Goal: Communication & Community: Answer question/provide support

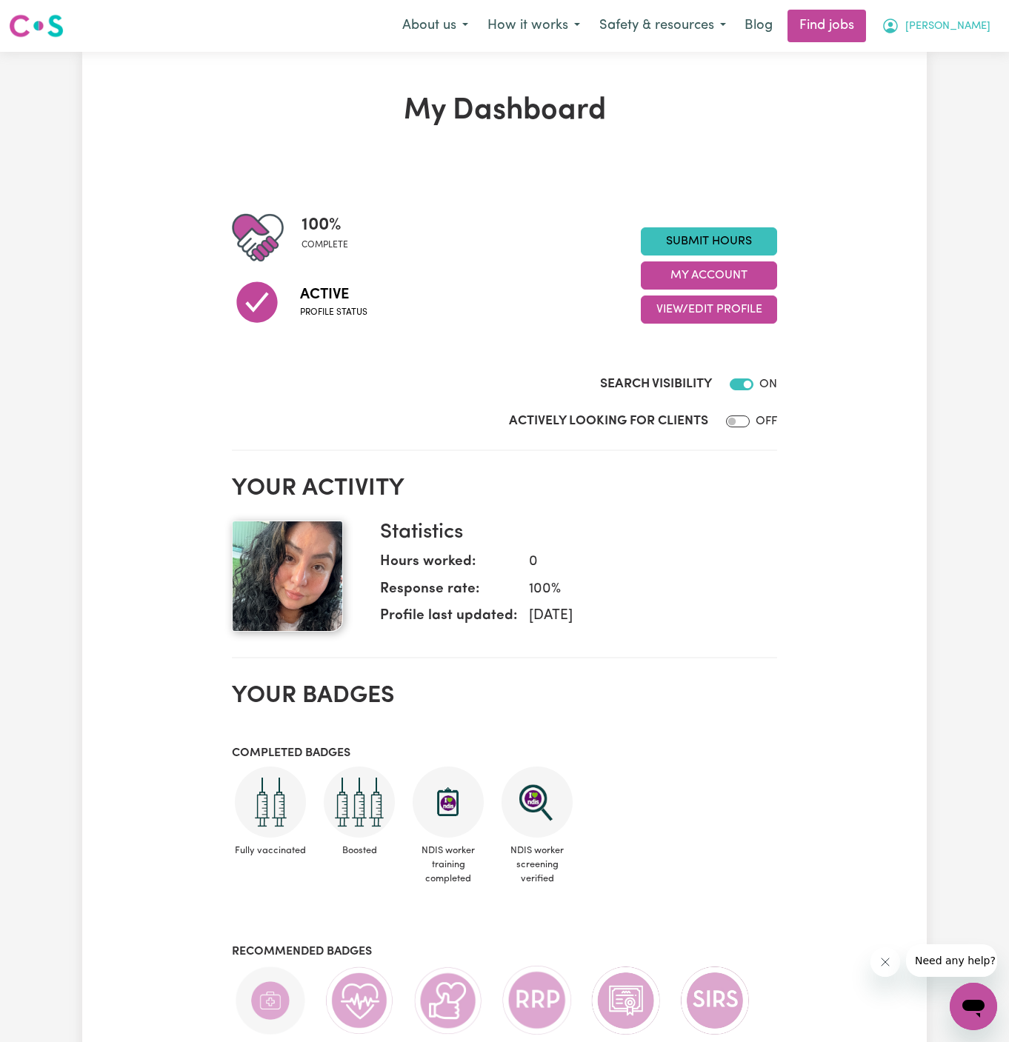
click at [984, 21] on span "[PERSON_NAME]" at bounding box center [947, 27] width 85 height 16
click at [928, 44] on link "My Account" at bounding box center [940, 58] width 117 height 28
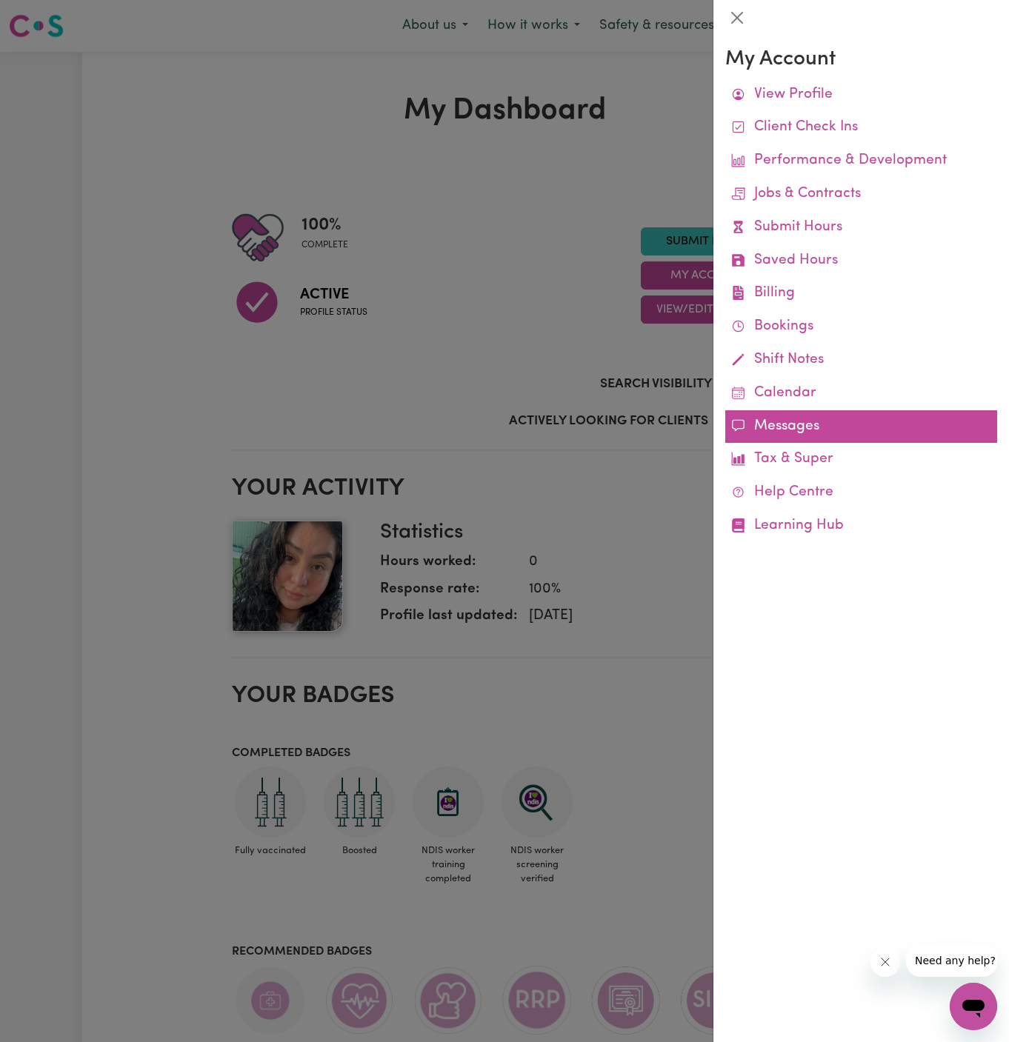
click at [820, 430] on link "Messages" at bounding box center [861, 426] width 272 height 33
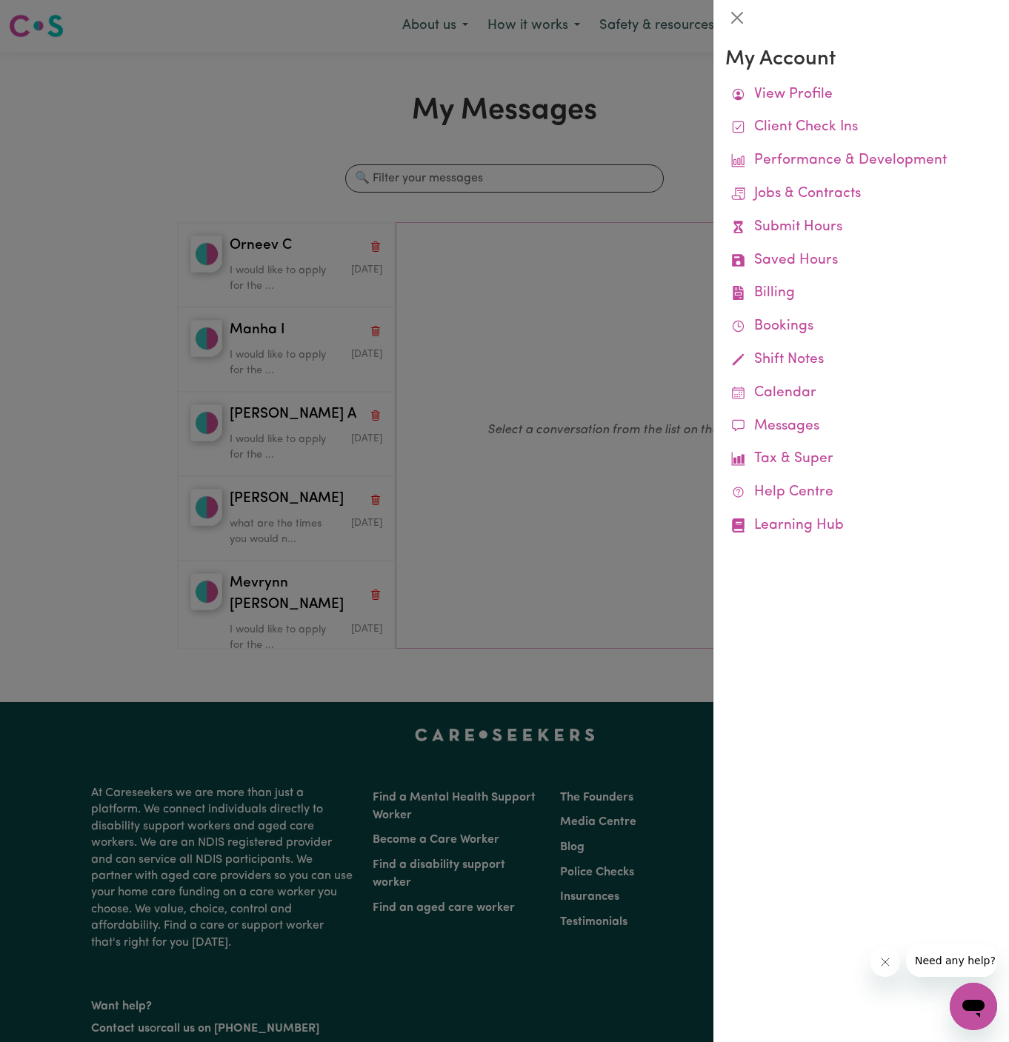
click at [117, 360] on div at bounding box center [504, 521] width 1009 height 1042
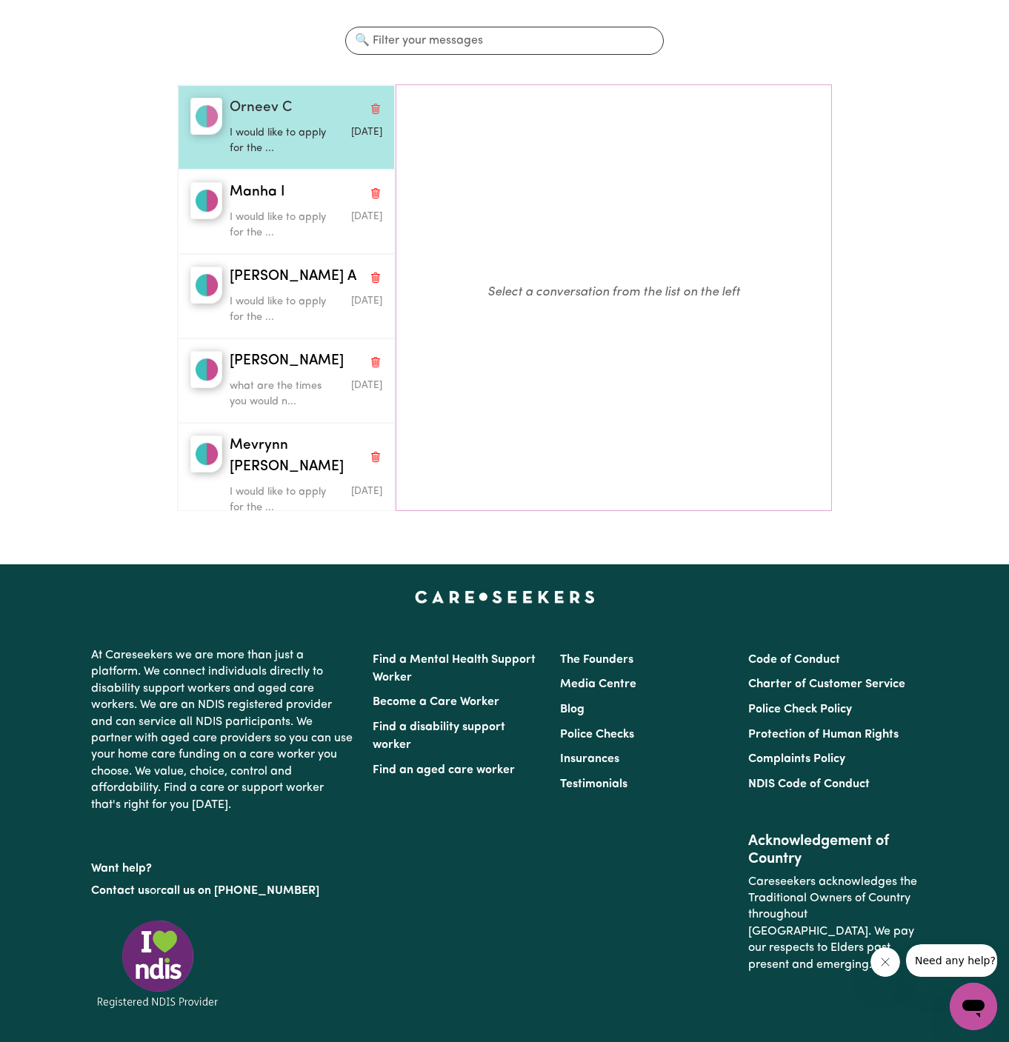
click at [289, 142] on p "I would like to apply for the ..." at bounding box center [281, 141] width 102 height 32
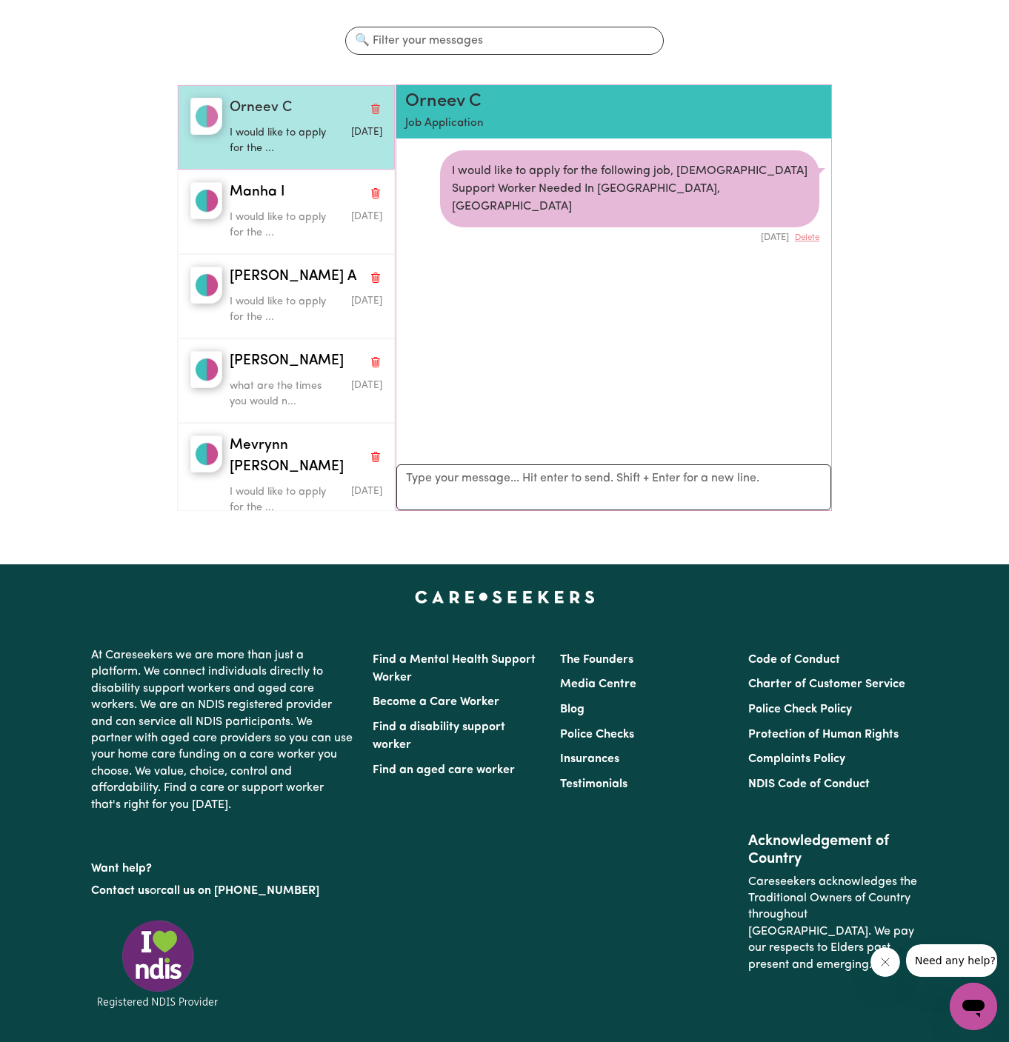
scroll to position [8, 0]
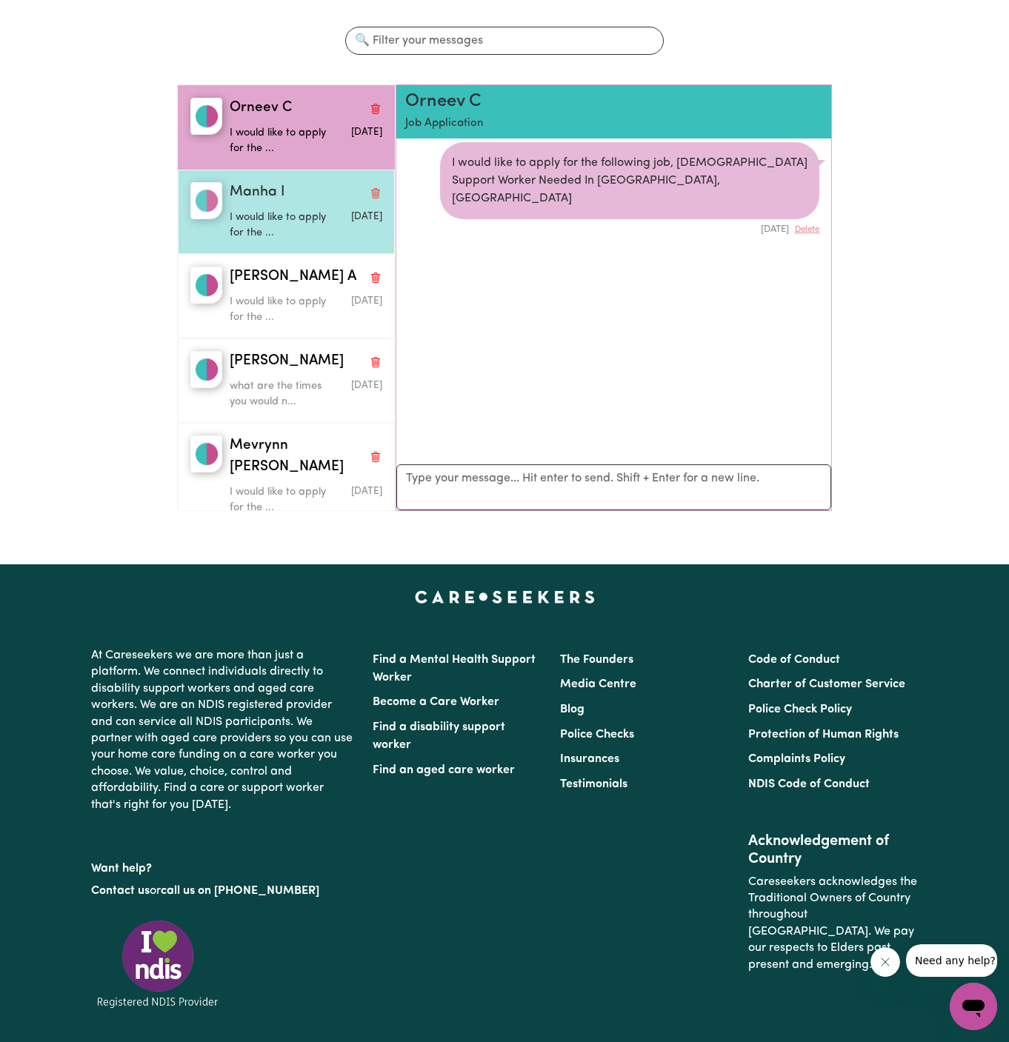
click at [286, 186] on div "Manha I" at bounding box center [306, 192] width 153 height 21
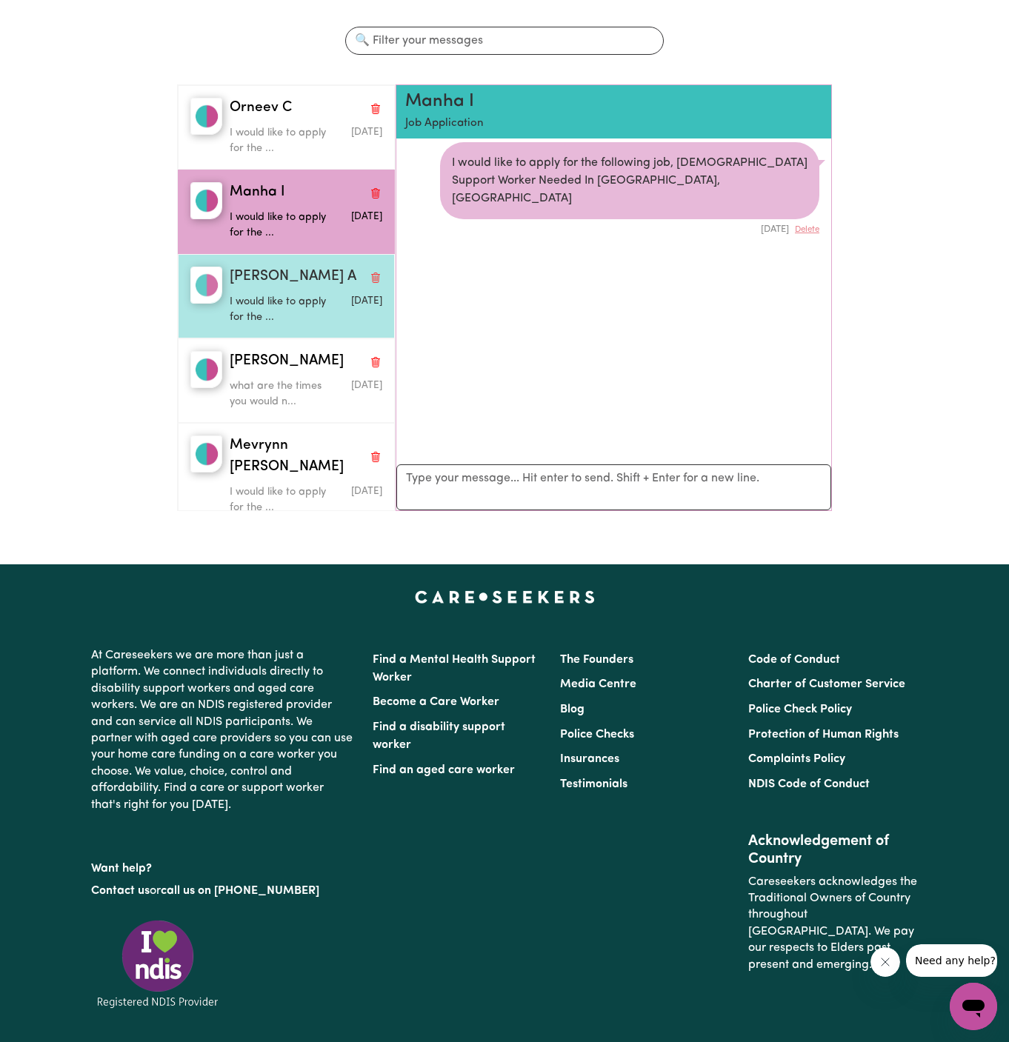
click at [294, 272] on div "[PERSON_NAME] A" at bounding box center [306, 277] width 153 height 21
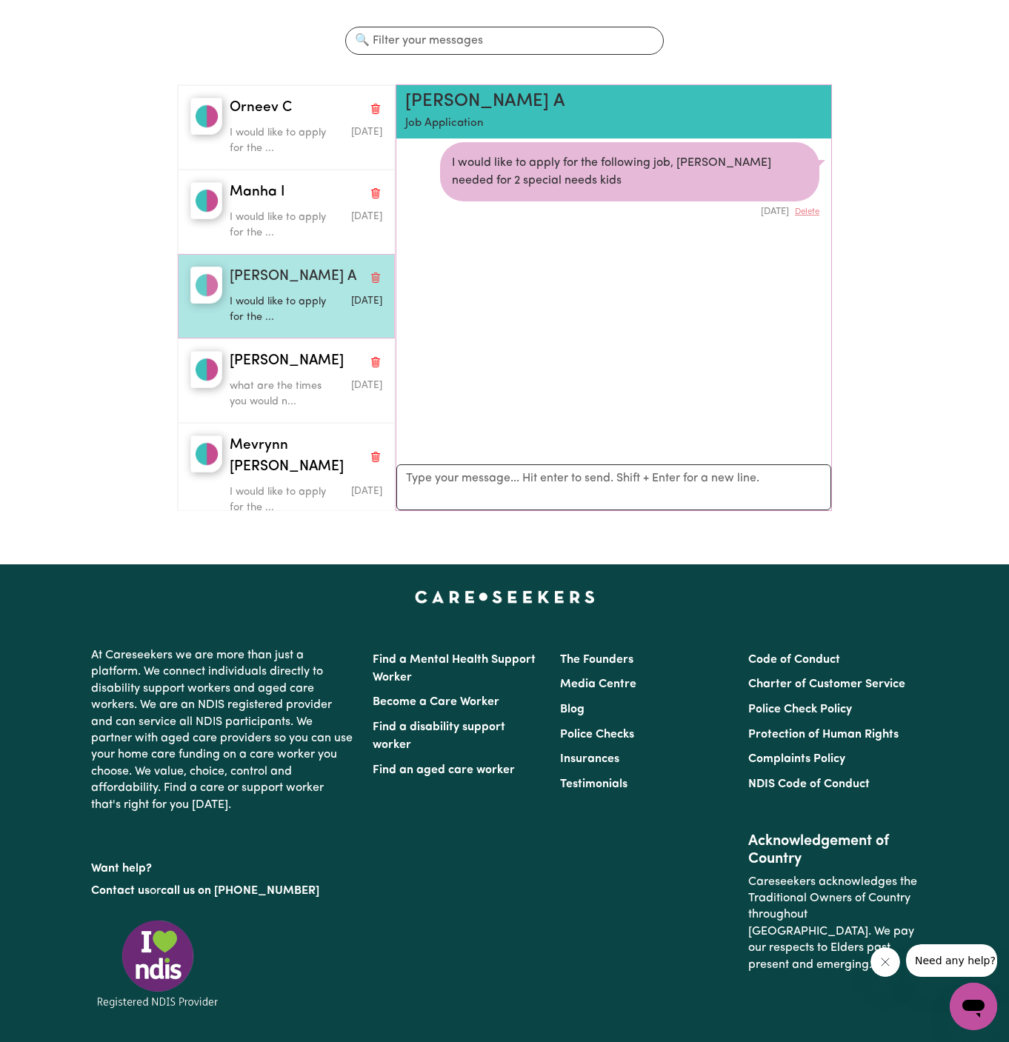
click at [298, 332] on div "[PERSON_NAME] A I would like to apply for the ... [DATE]" at bounding box center [286, 296] width 217 height 84
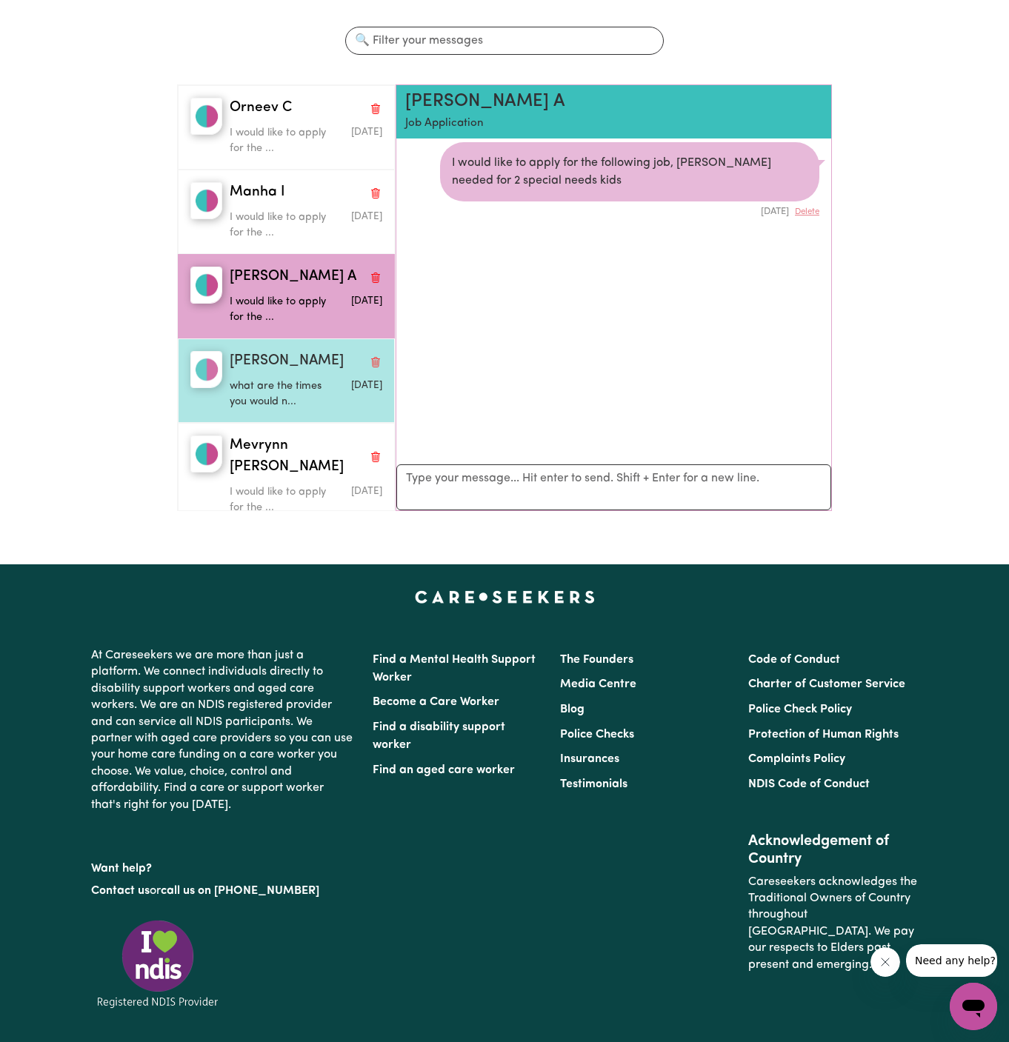
click at [301, 369] on div "[PERSON_NAME]" at bounding box center [306, 361] width 153 height 21
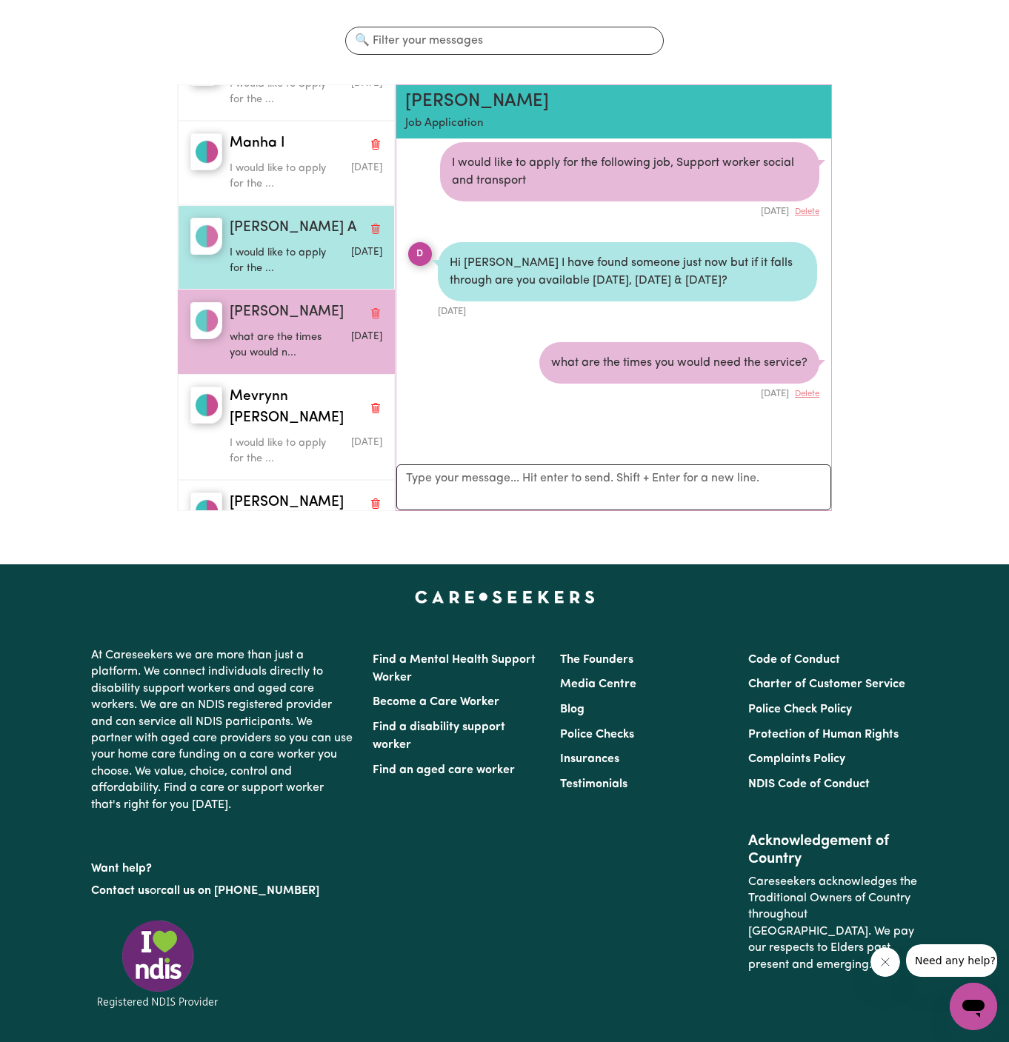
scroll to position [50, 0]
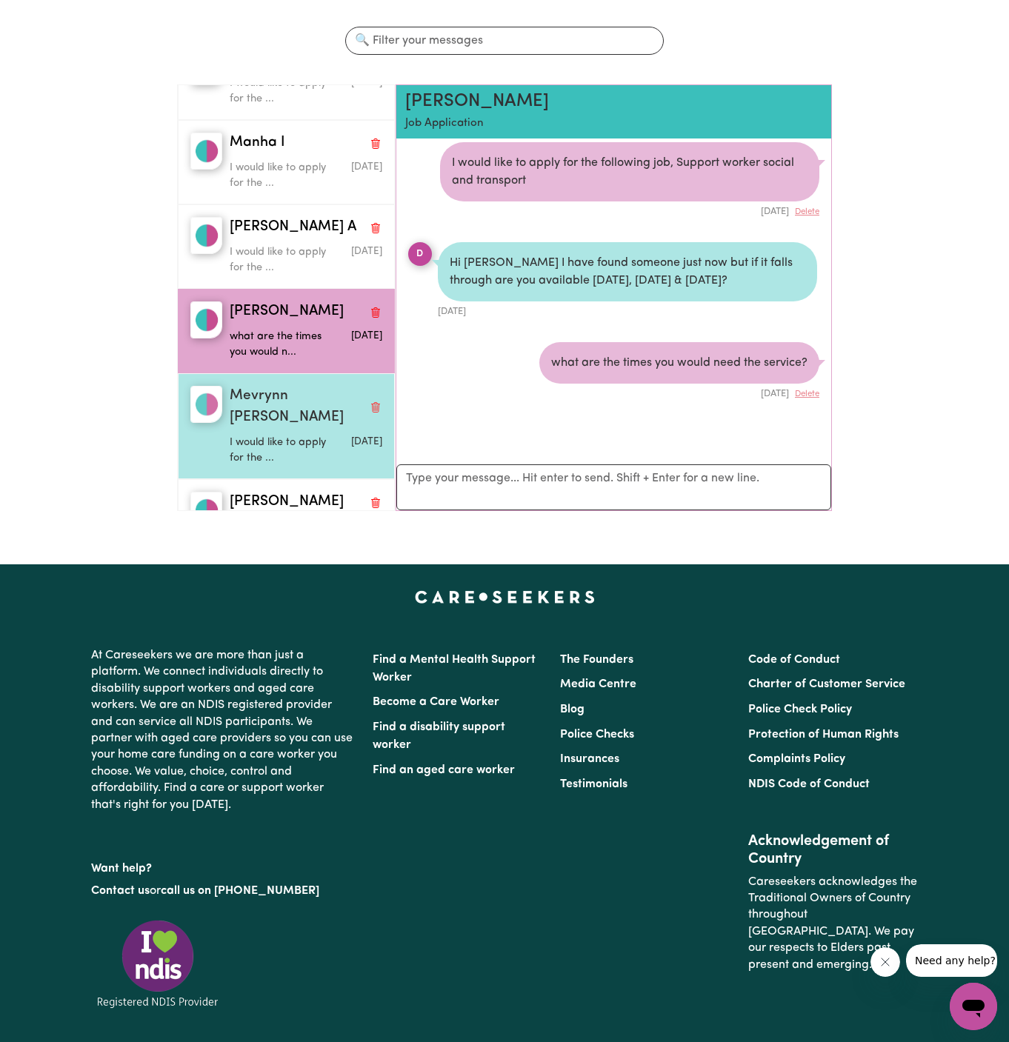
click at [291, 429] on div "I would like to apply for the ..." at bounding box center [281, 448] width 102 height 38
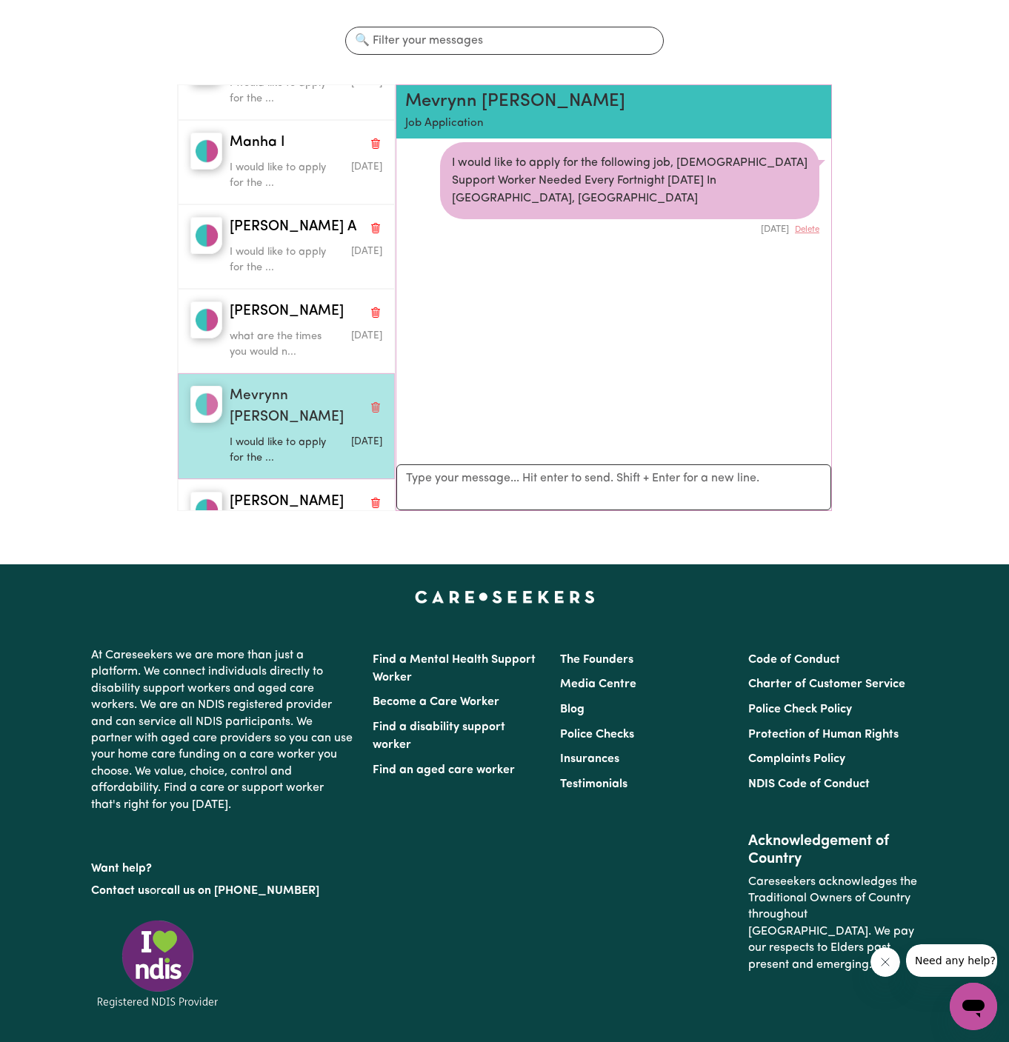
scroll to position [131, 0]
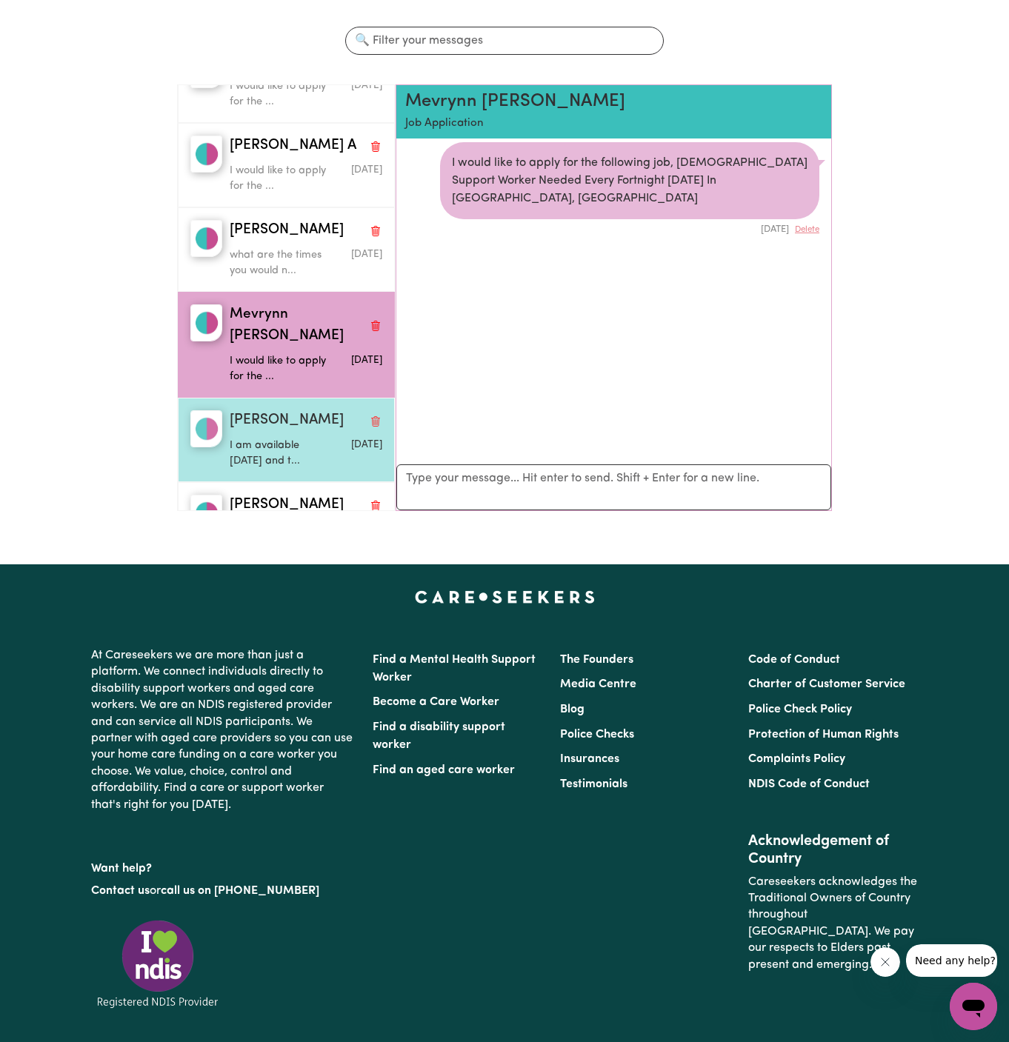
click at [291, 438] on p "I am available [DATE] and t..." at bounding box center [281, 454] width 102 height 32
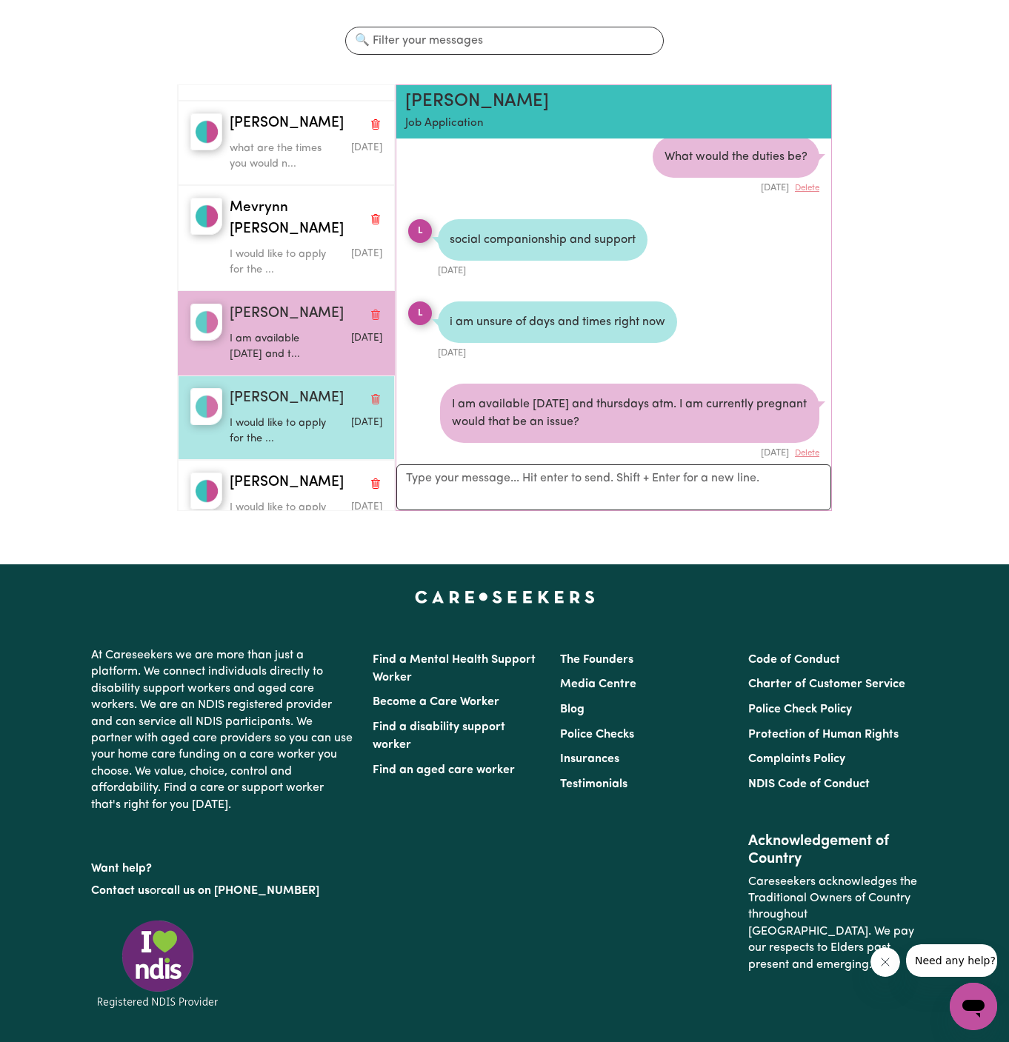
scroll to position [256, 0]
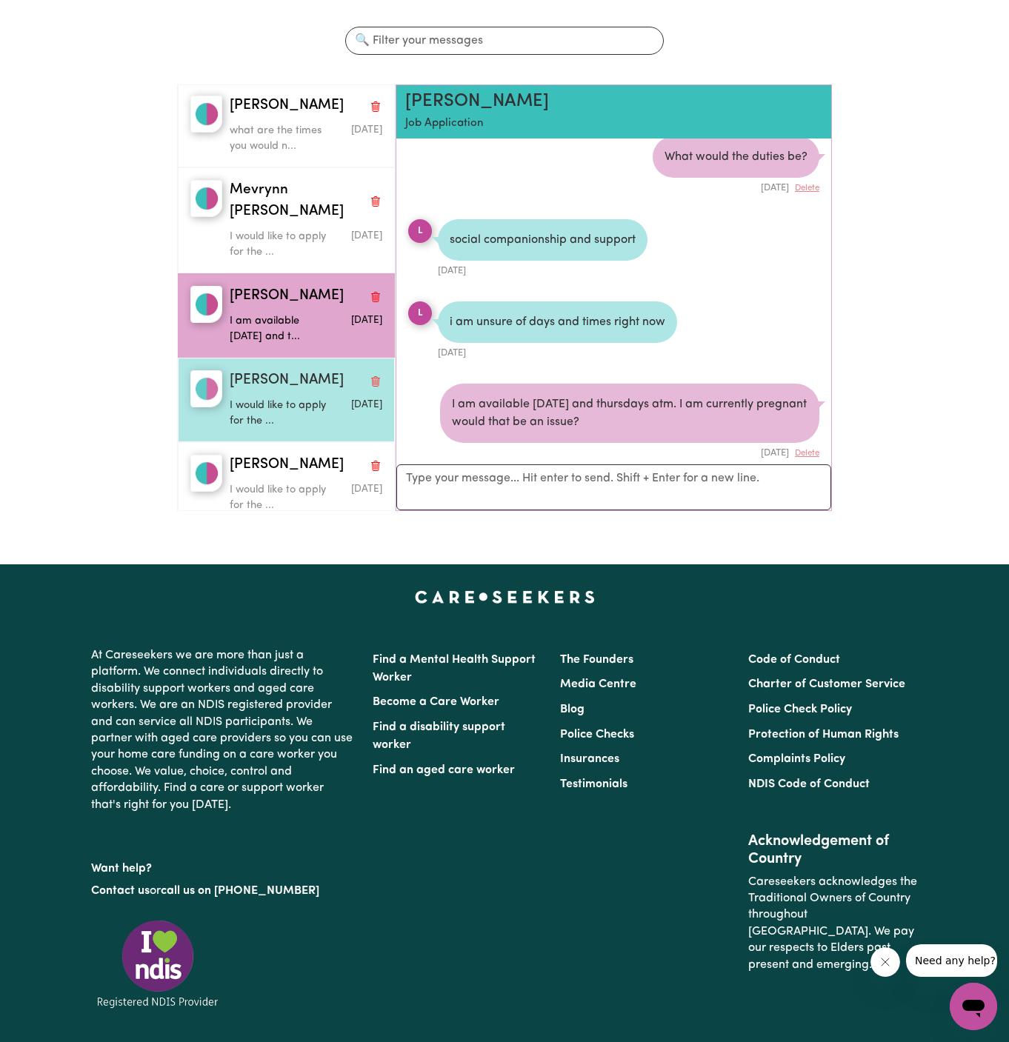
click at [274, 392] on div "I would like to apply for the ..." at bounding box center [281, 411] width 102 height 38
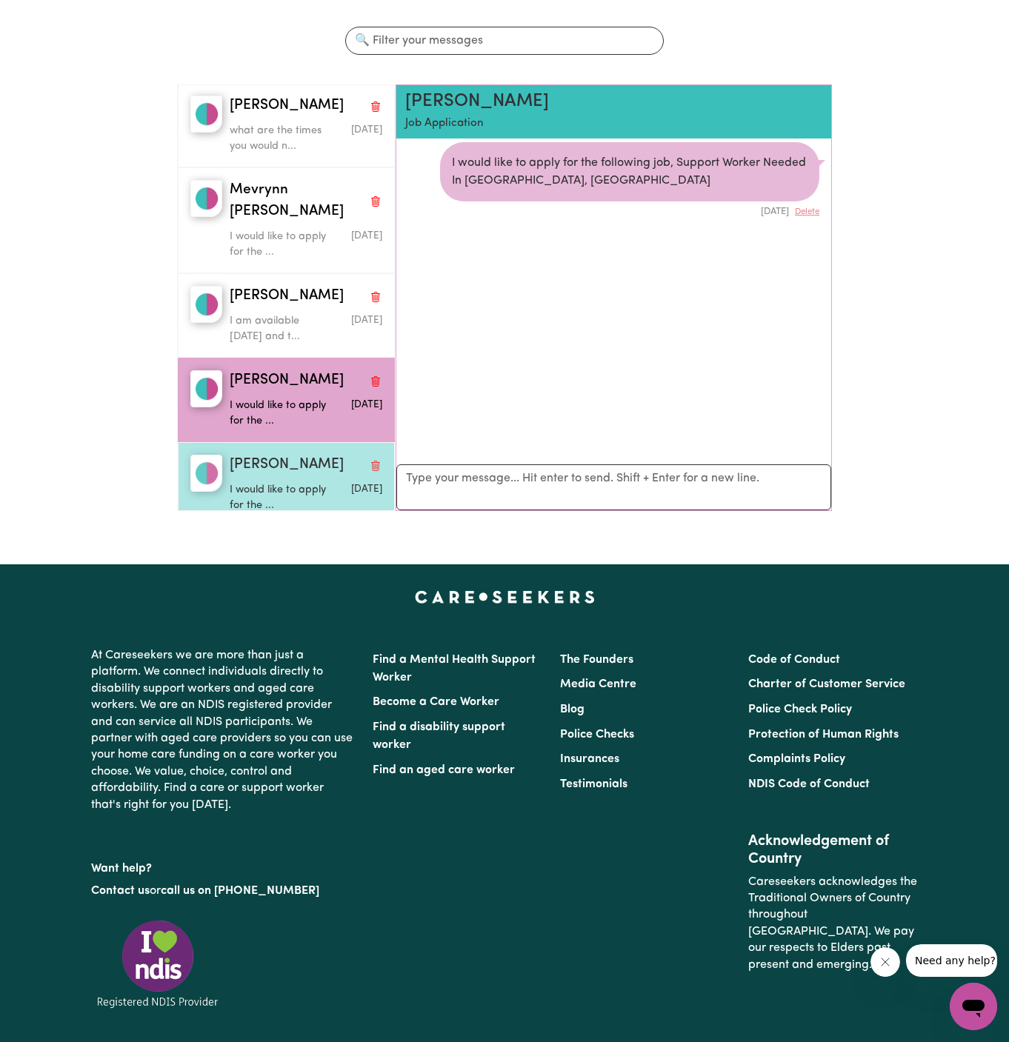
click at [297, 476] on div "I would like to apply for the ..." at bounding box center [281, 495] width 102 height 38
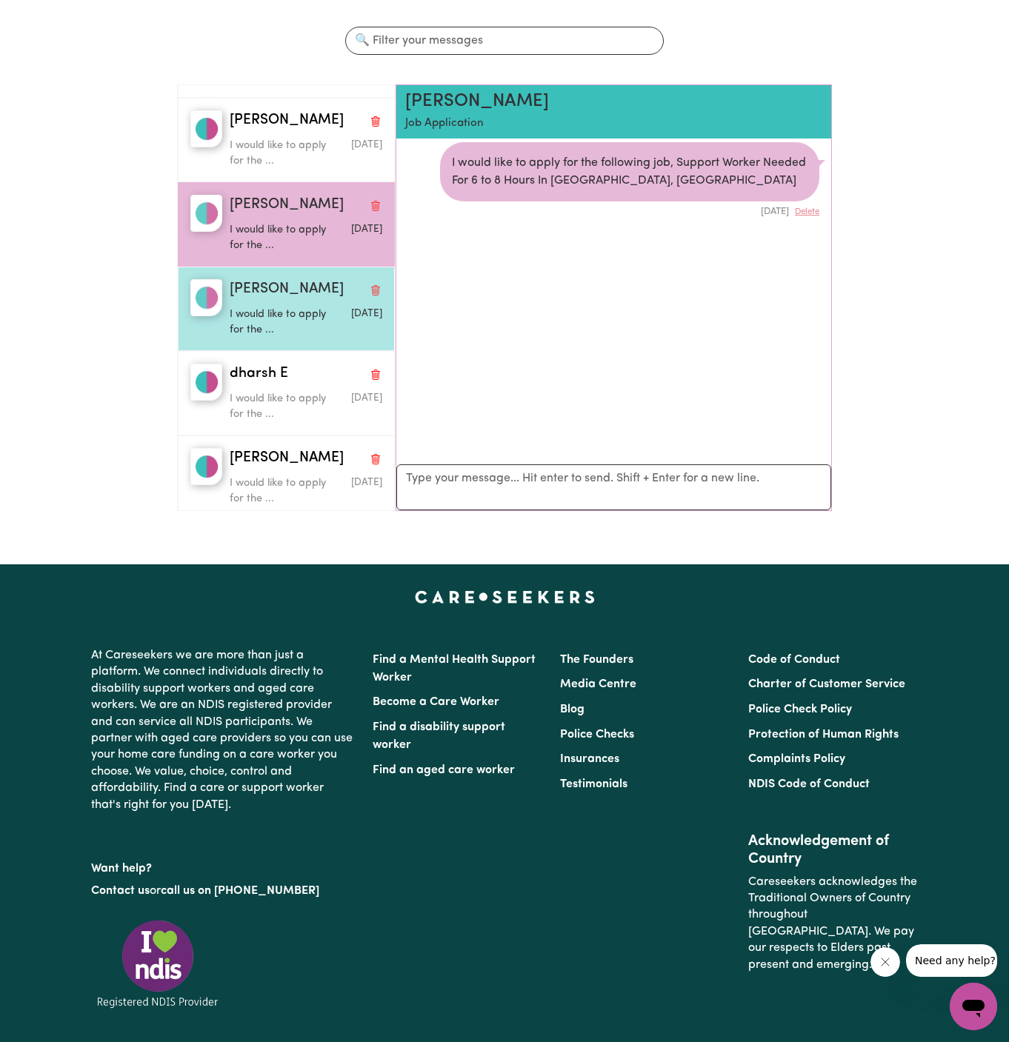
scroll to position [529, 0]
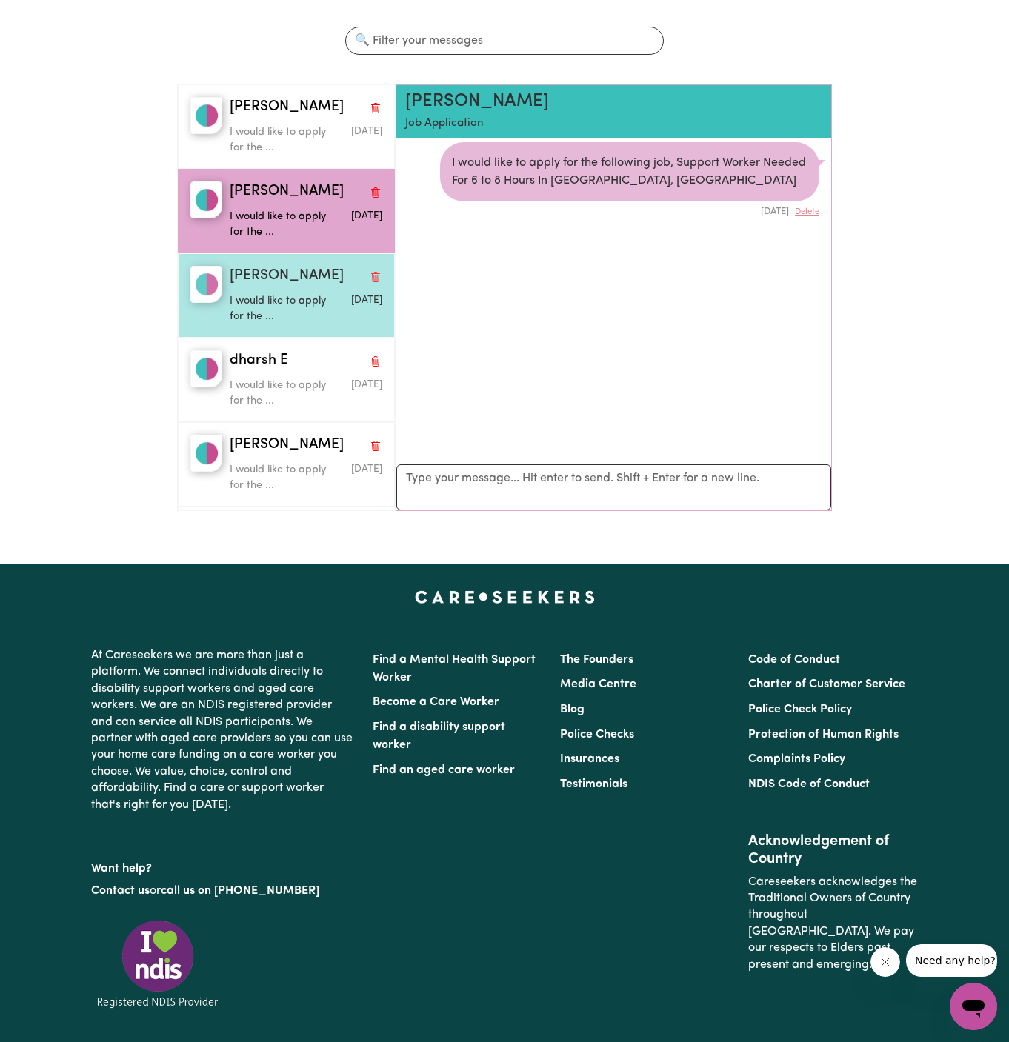
click at [276, 293] on p "I would like to apply for the ..." at bounding box center [281, 309] width 102 height 32
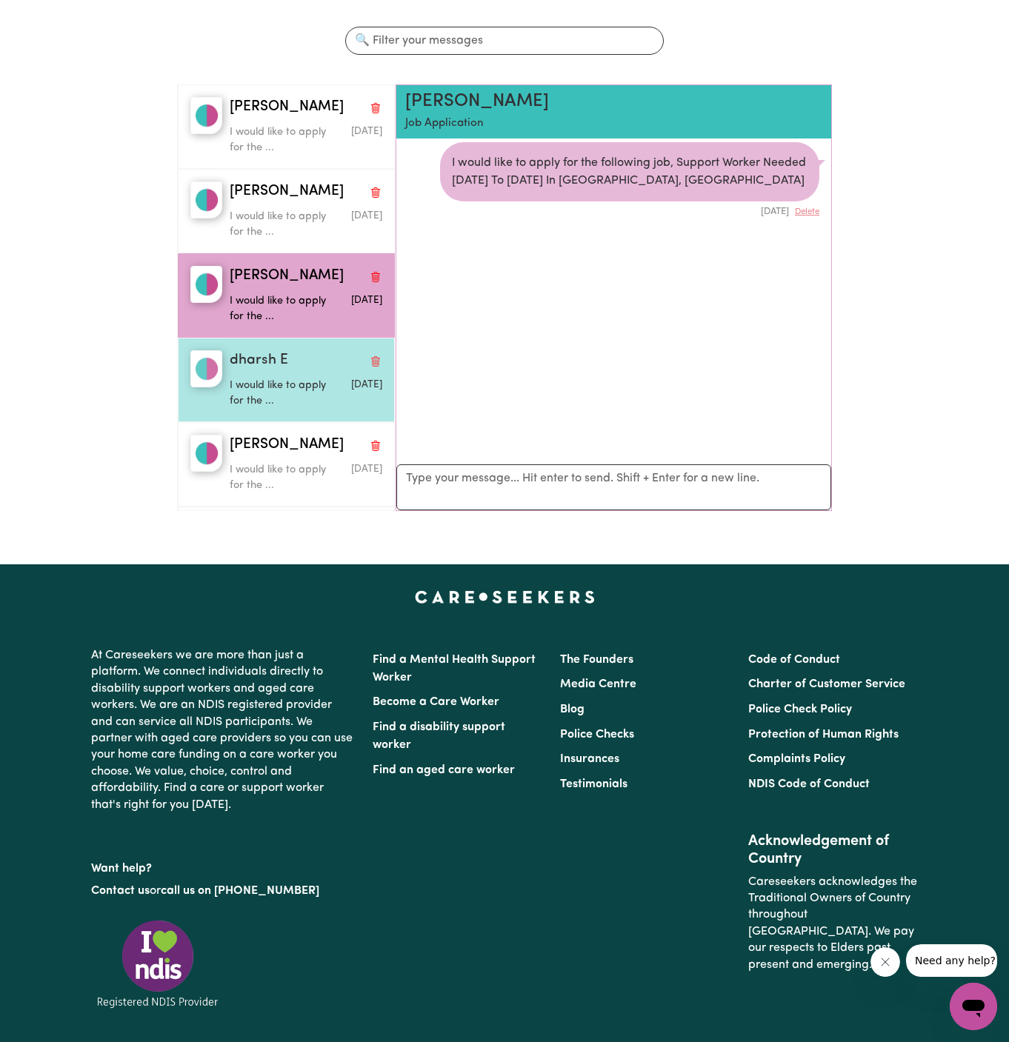
click at [286, 350] on span "dharsh E" at bounding box center [259, 360] width 59 height 21
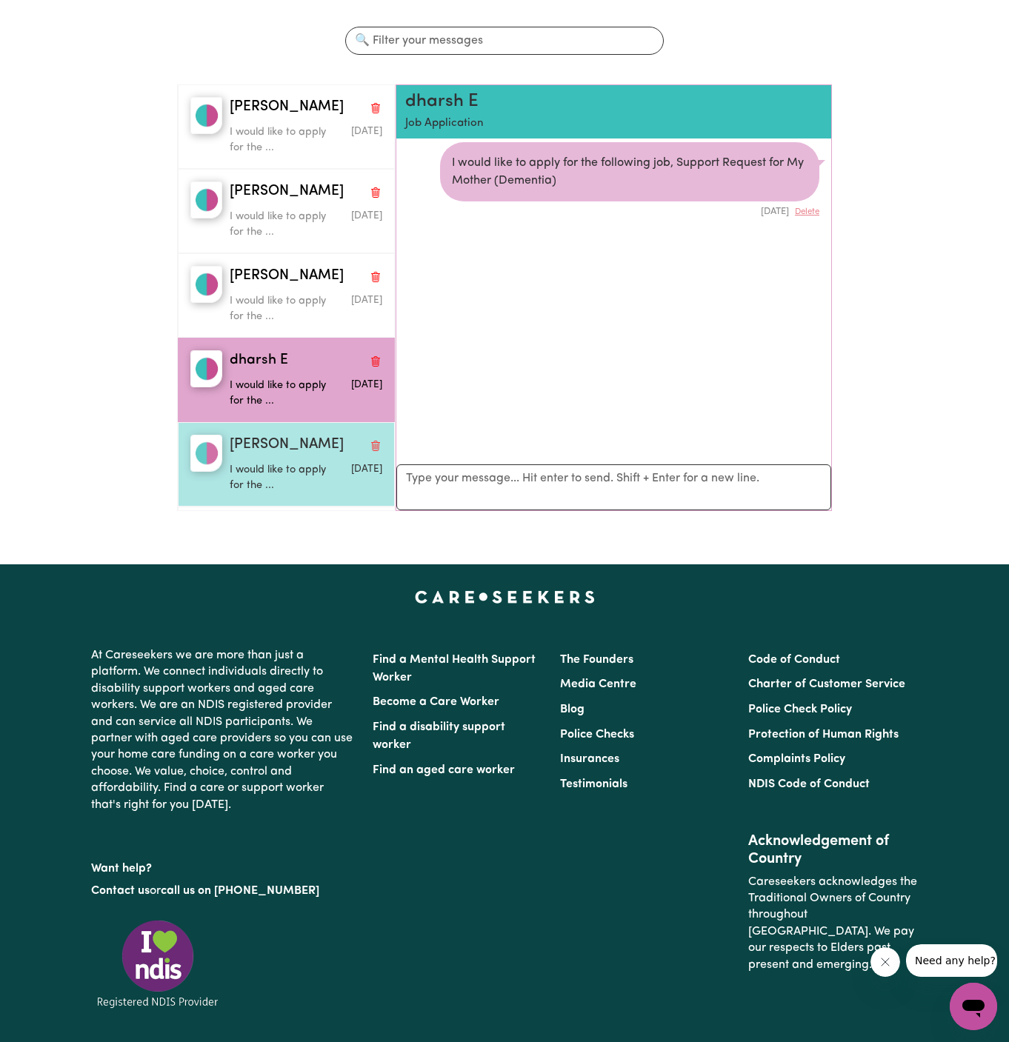
click at [323, 435] on div "[PERSON_NAME]" at bounding box center [306, 445] width 153 height 21
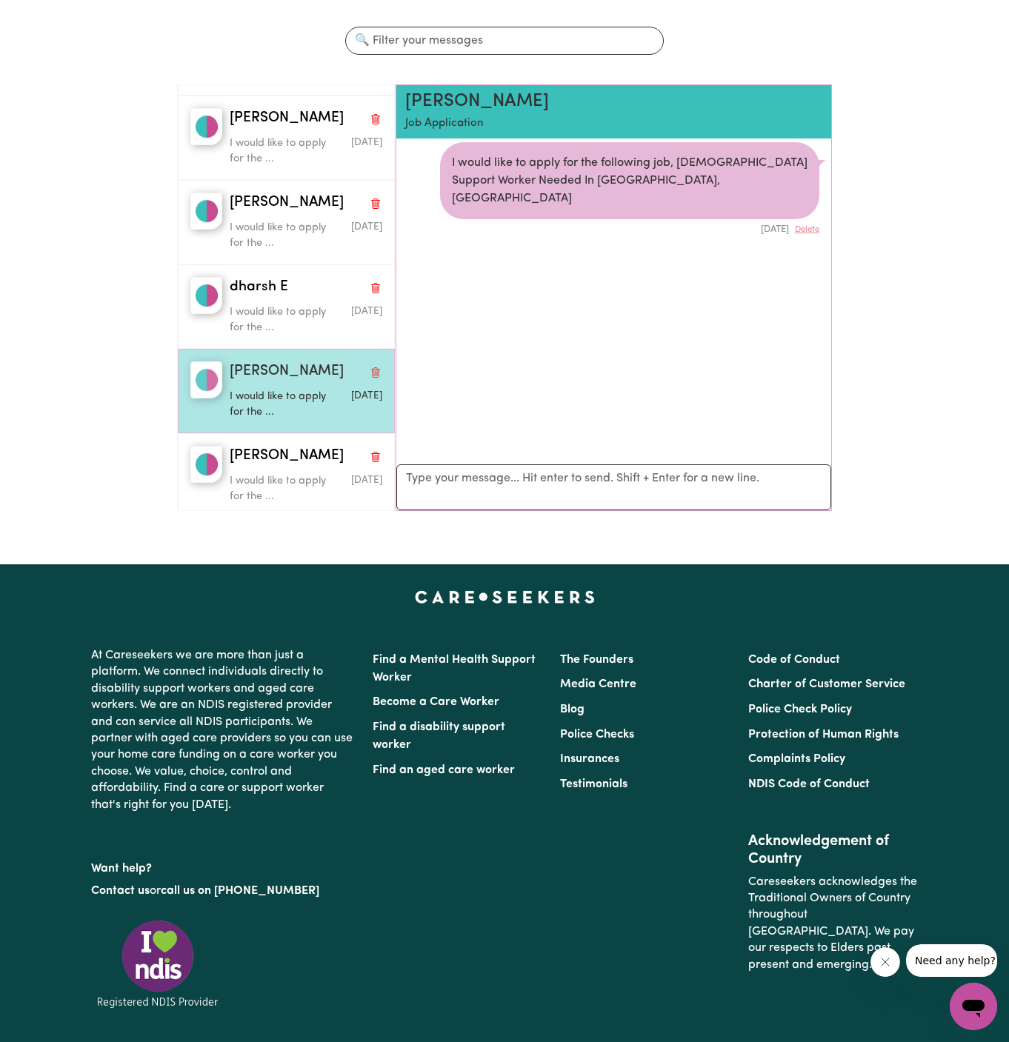
scroll to position [618, 0]
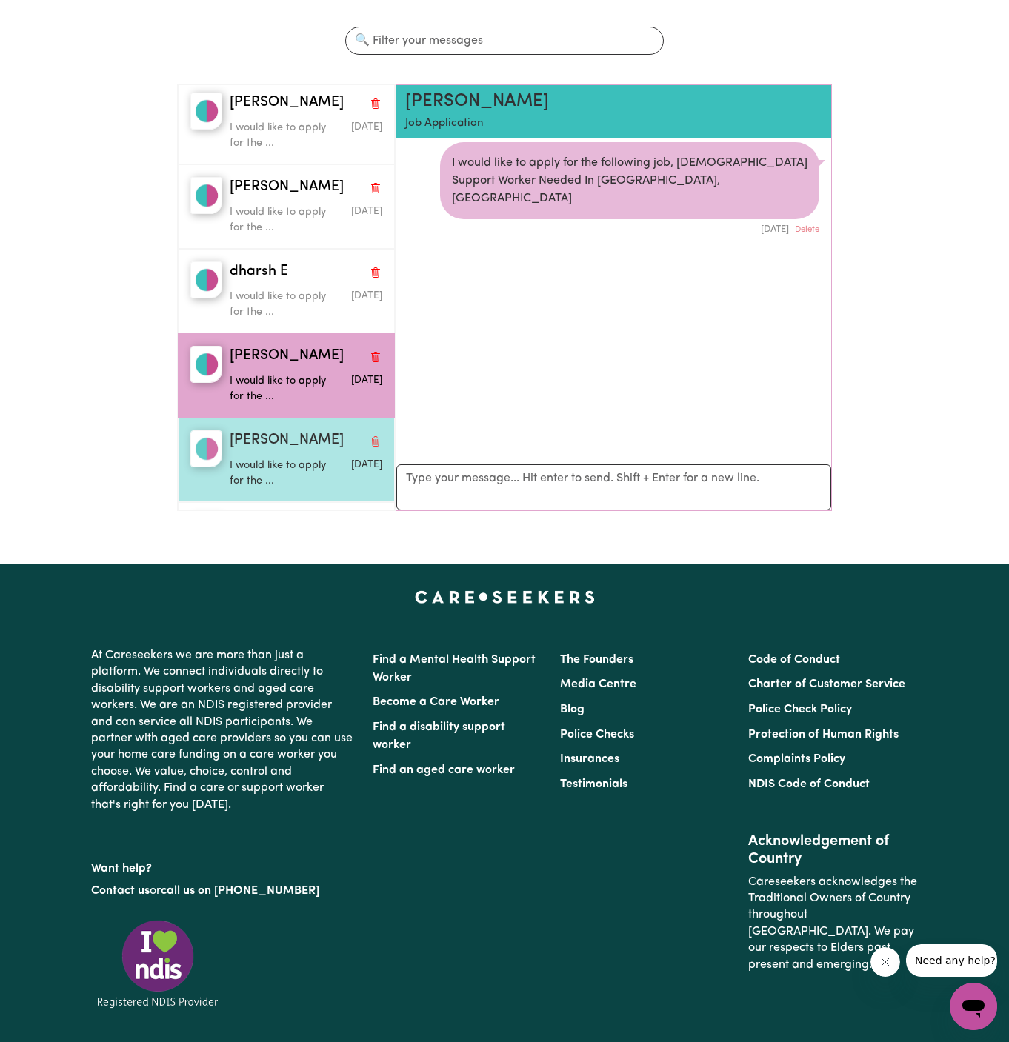
click at [311, 430] on div "[PERSON_NAME]" at bounding box center [306, 440] width 153 height 21
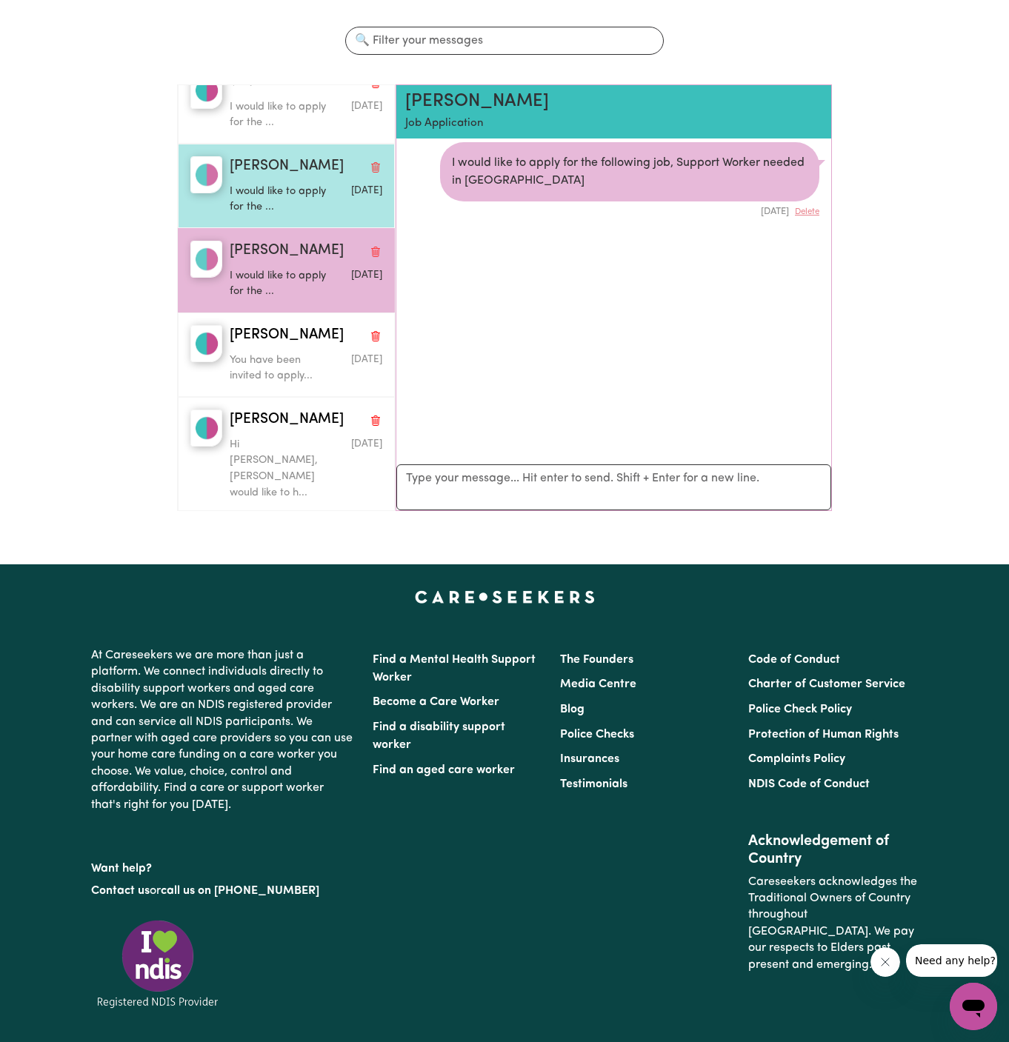
scroll to position [854, 0]
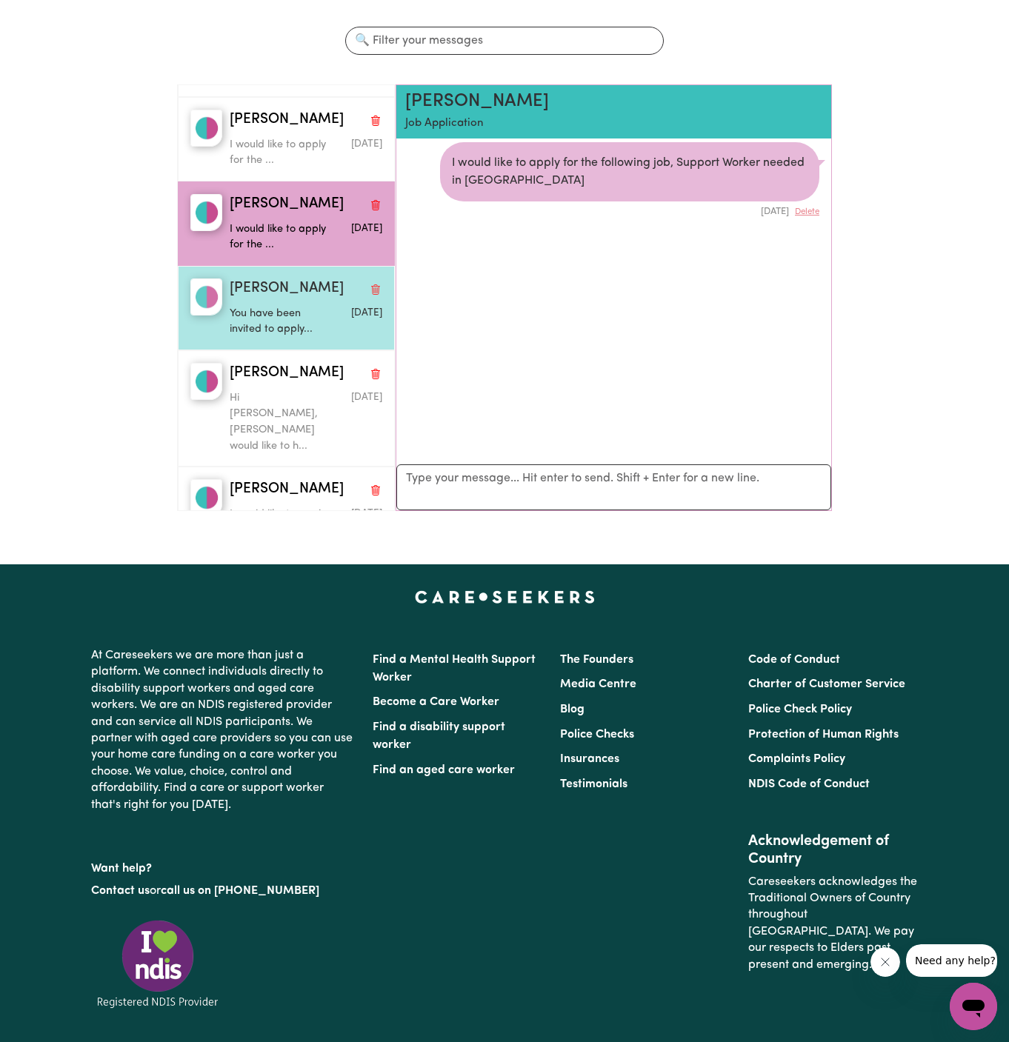
click at [291, 306] on p "You have been invited to apply..." at bounding box center [281, 322] width 102 height 32
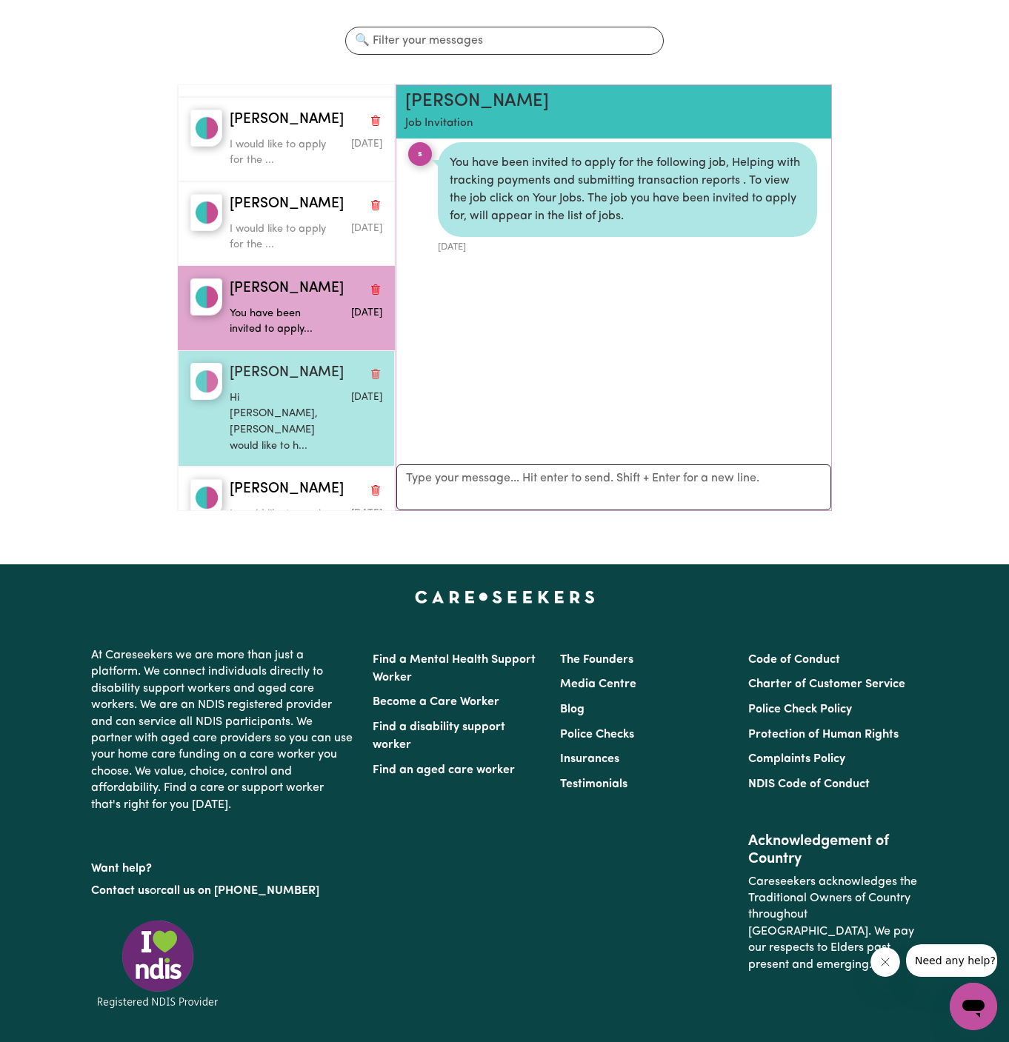
click at [335, 363] on div "[PERSON_NAME]" at bounding box center [306, 373] width 153 height 21
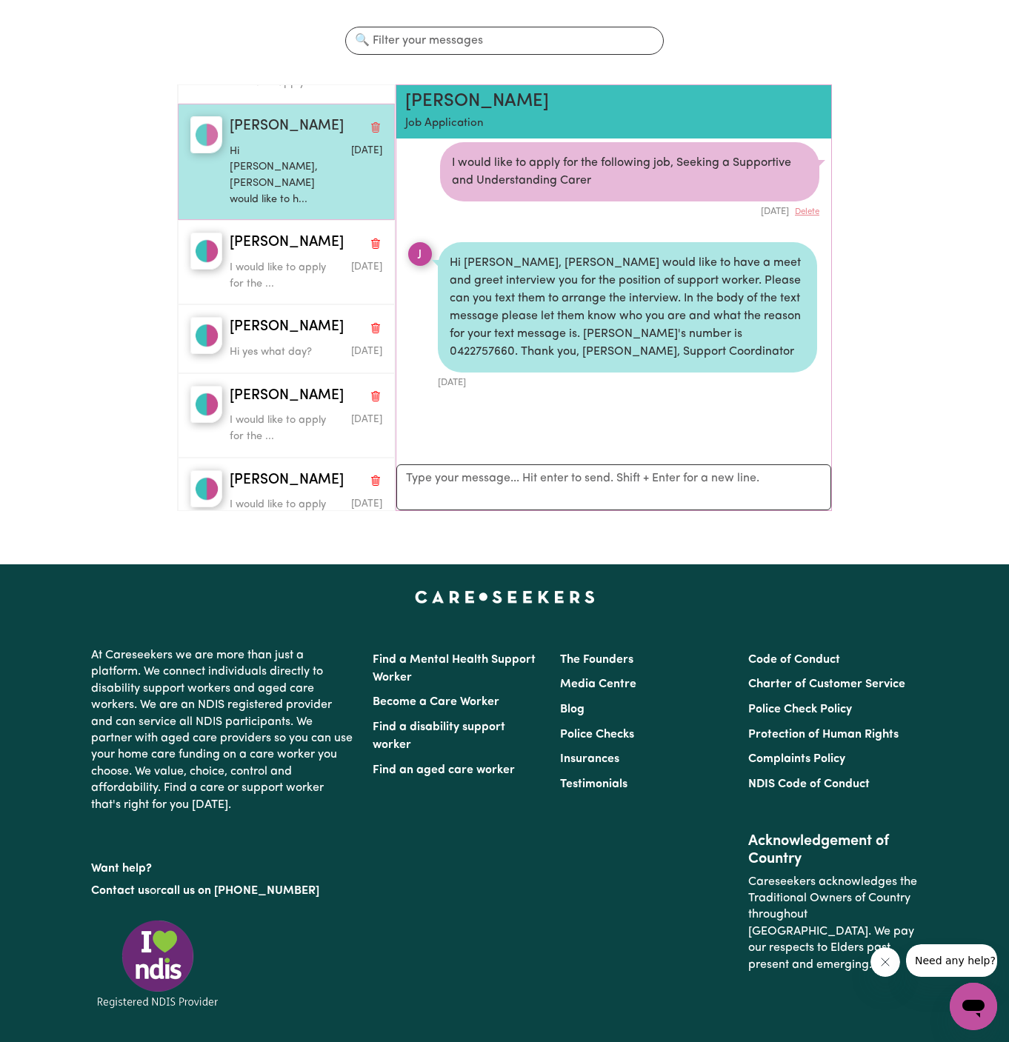
scroll to position [1125, 0]
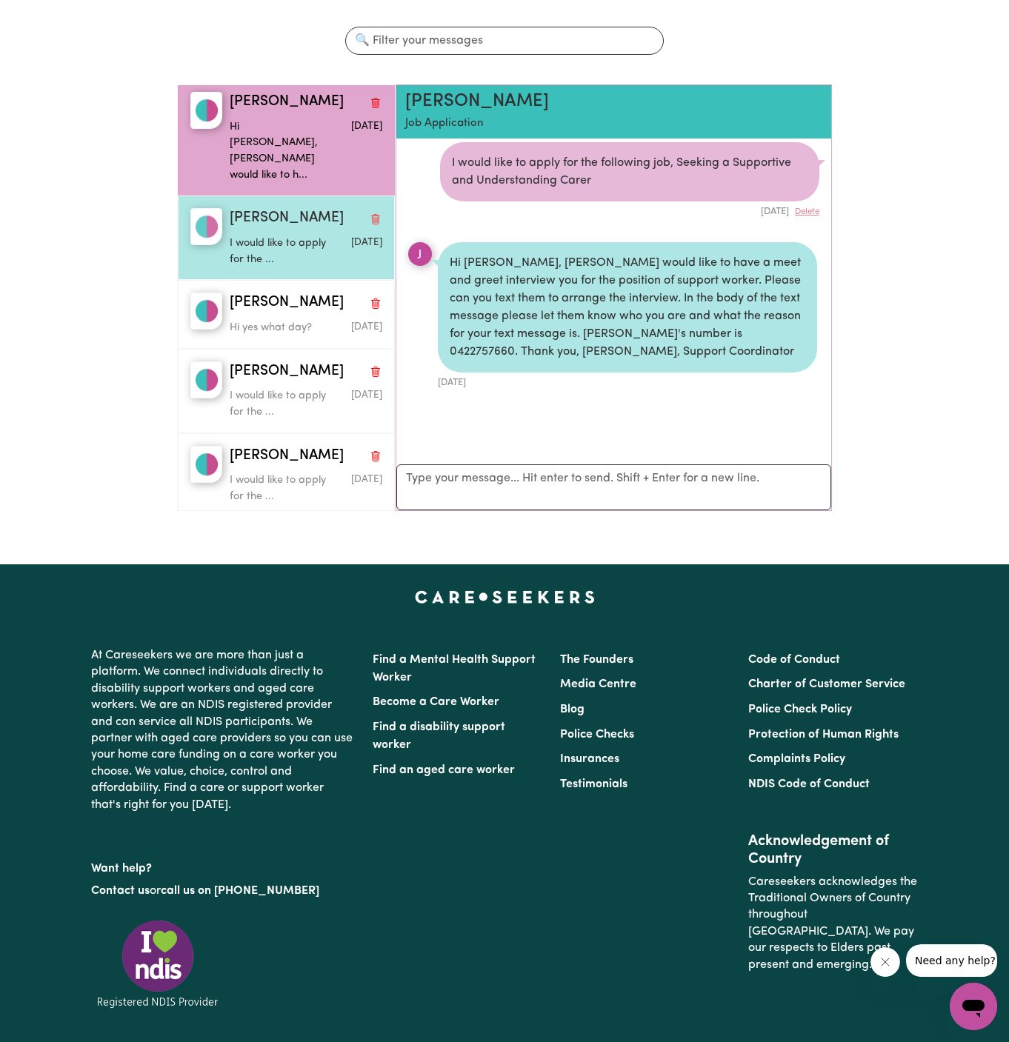
click at [316, 236] on p "I would like to apply for the ..." at bounding box center [281, 252] width 102 height 32
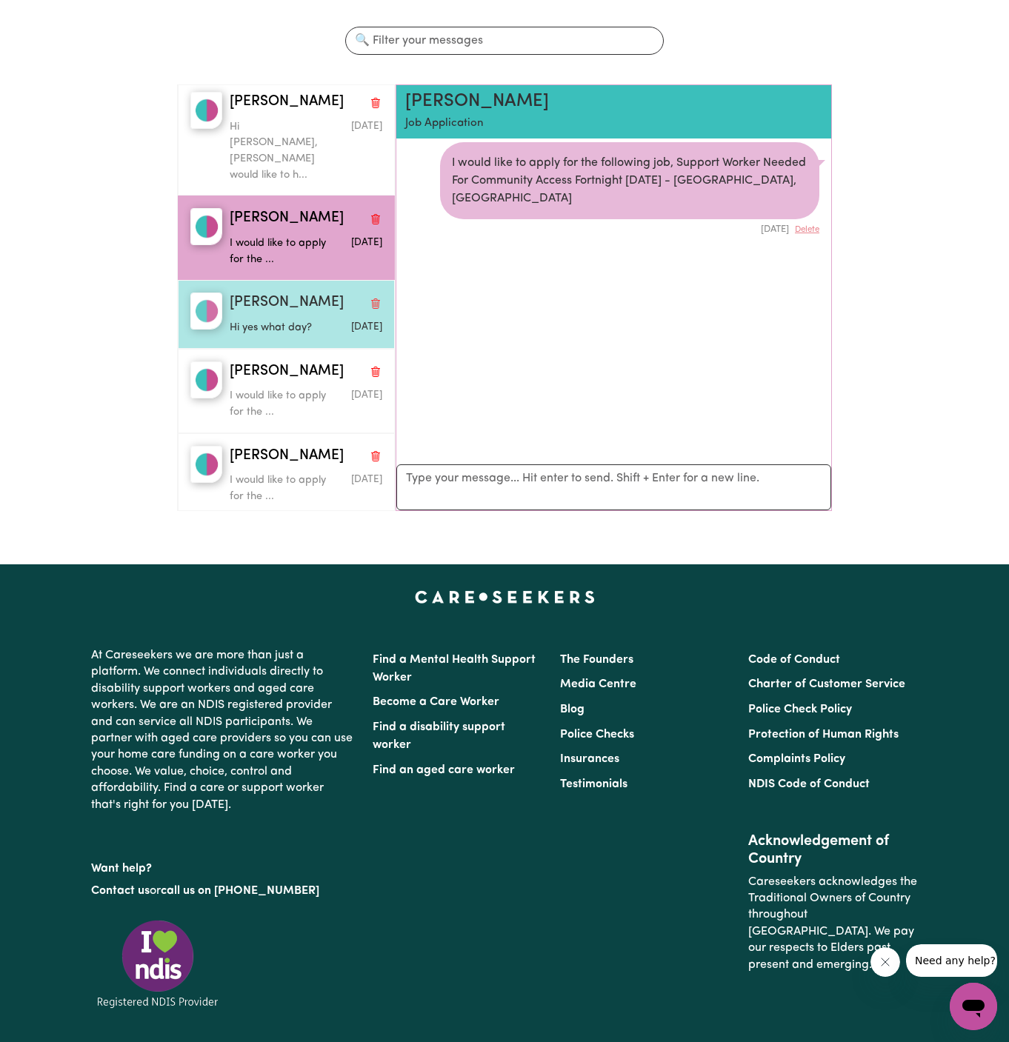
click at [322, 293] on div "[PERSON_NAME]" at bounding box center [306, 303] width 153 height 21
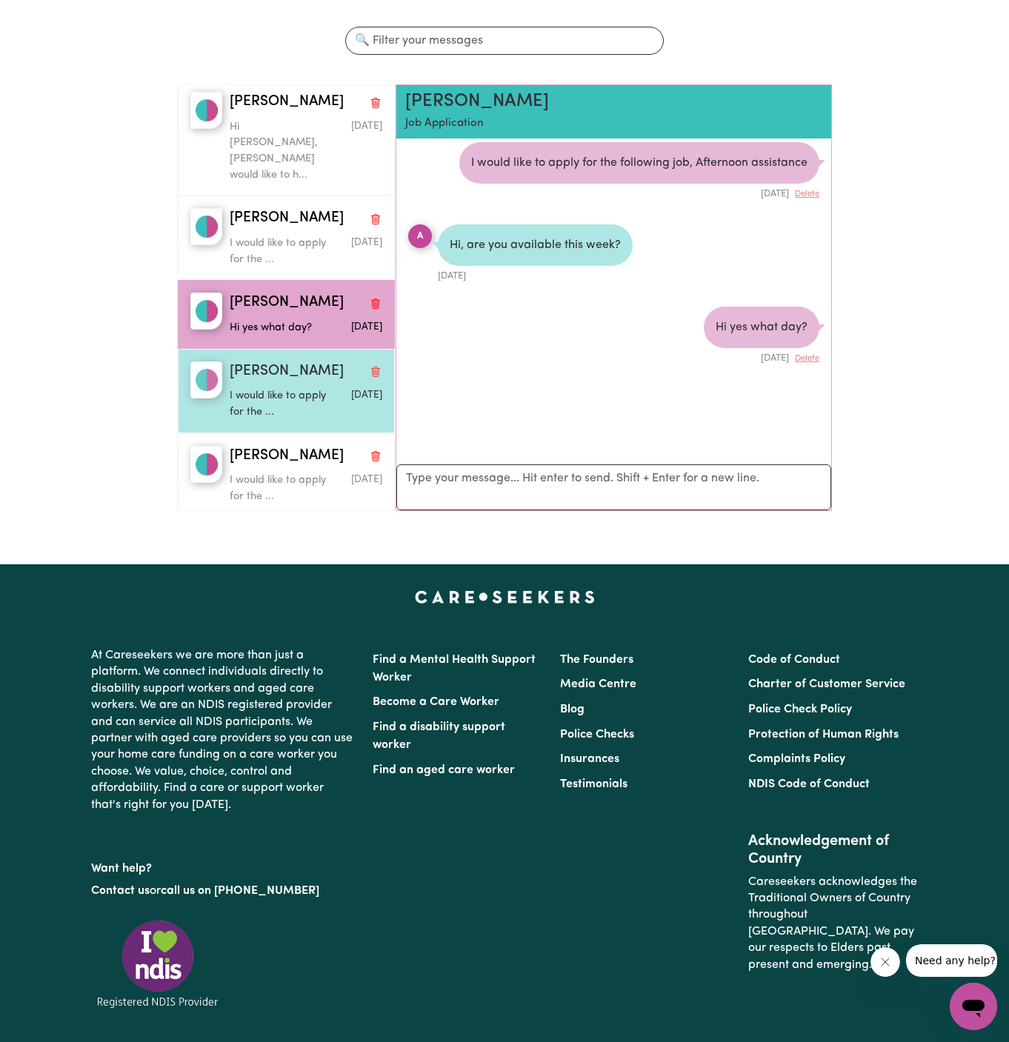
click at [323, 362] on div "[PERSON_NAME]" at bounding box center [306, 372] width 153 height 21
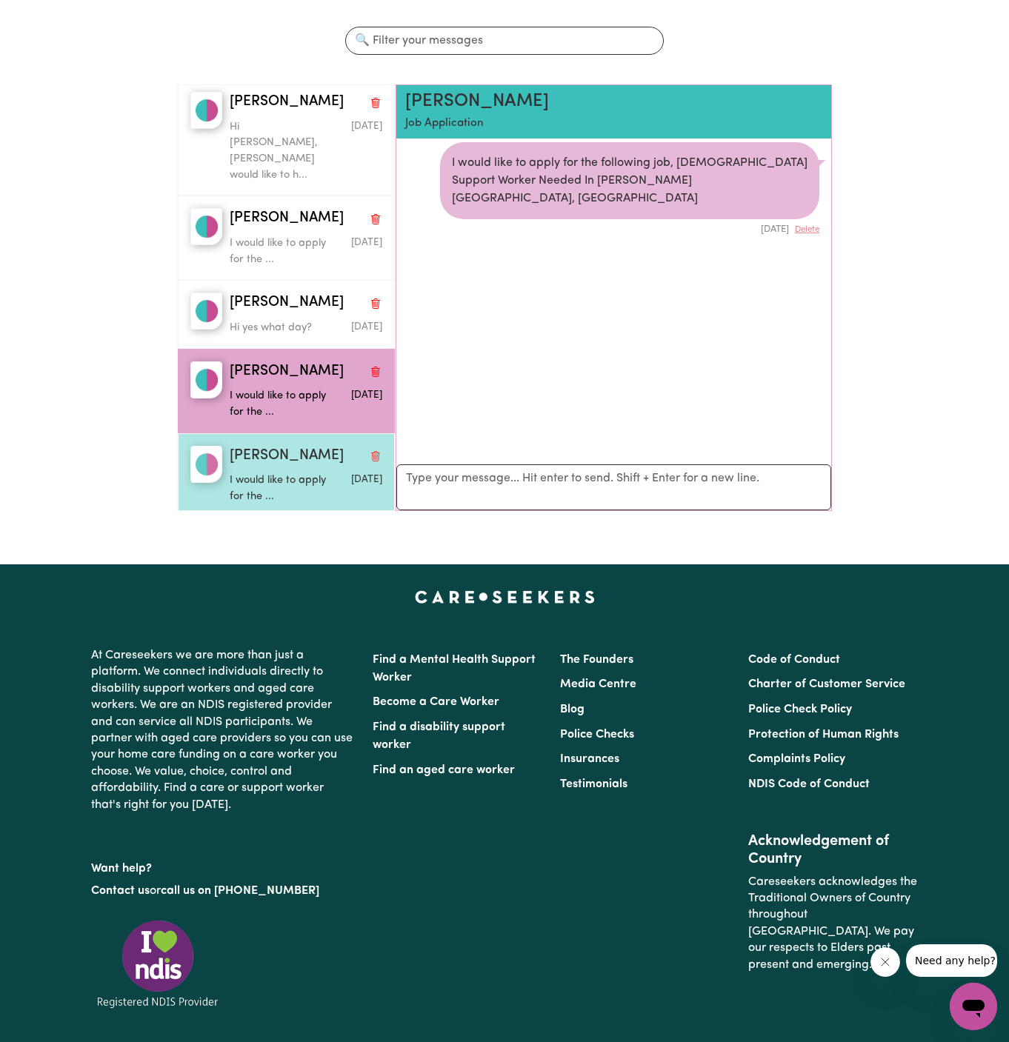
click at [317, 467] on div "I would like to apply for the ..." at bounding box center [281, 486] width 102 height 38
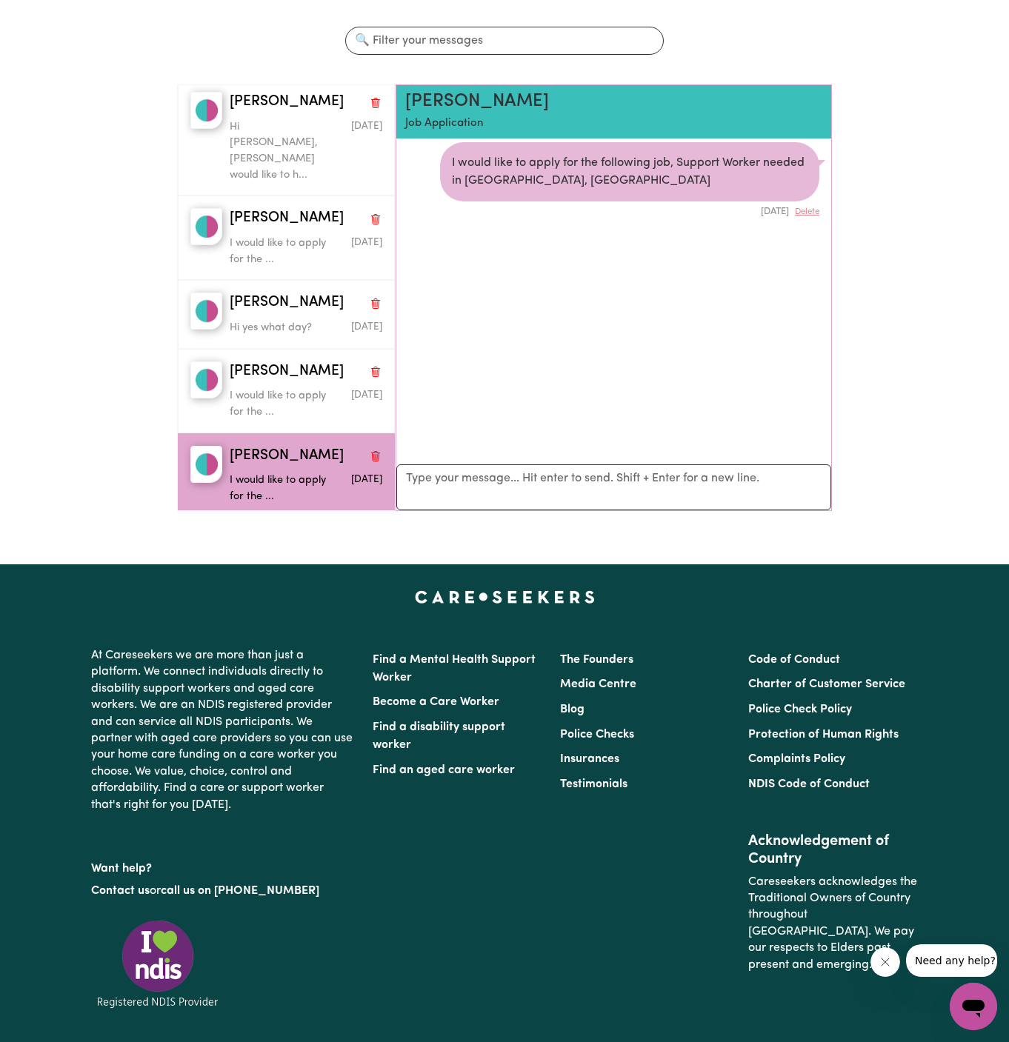
click at [319, 518] on div "[PERSON_NAME] would like to apply for the ... [DATE]" at bounding box center [286, 560] width 217 height 84
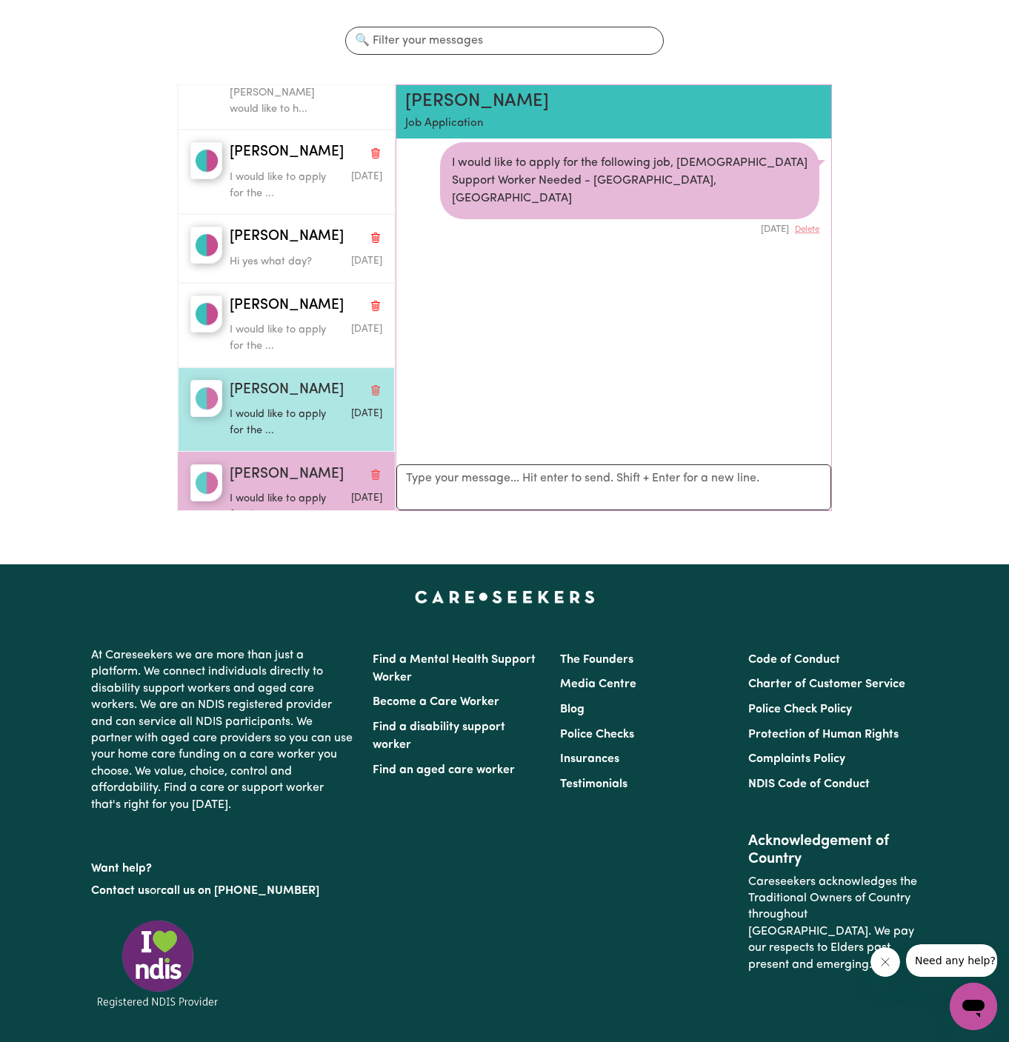
scroll to position [1254, 0]
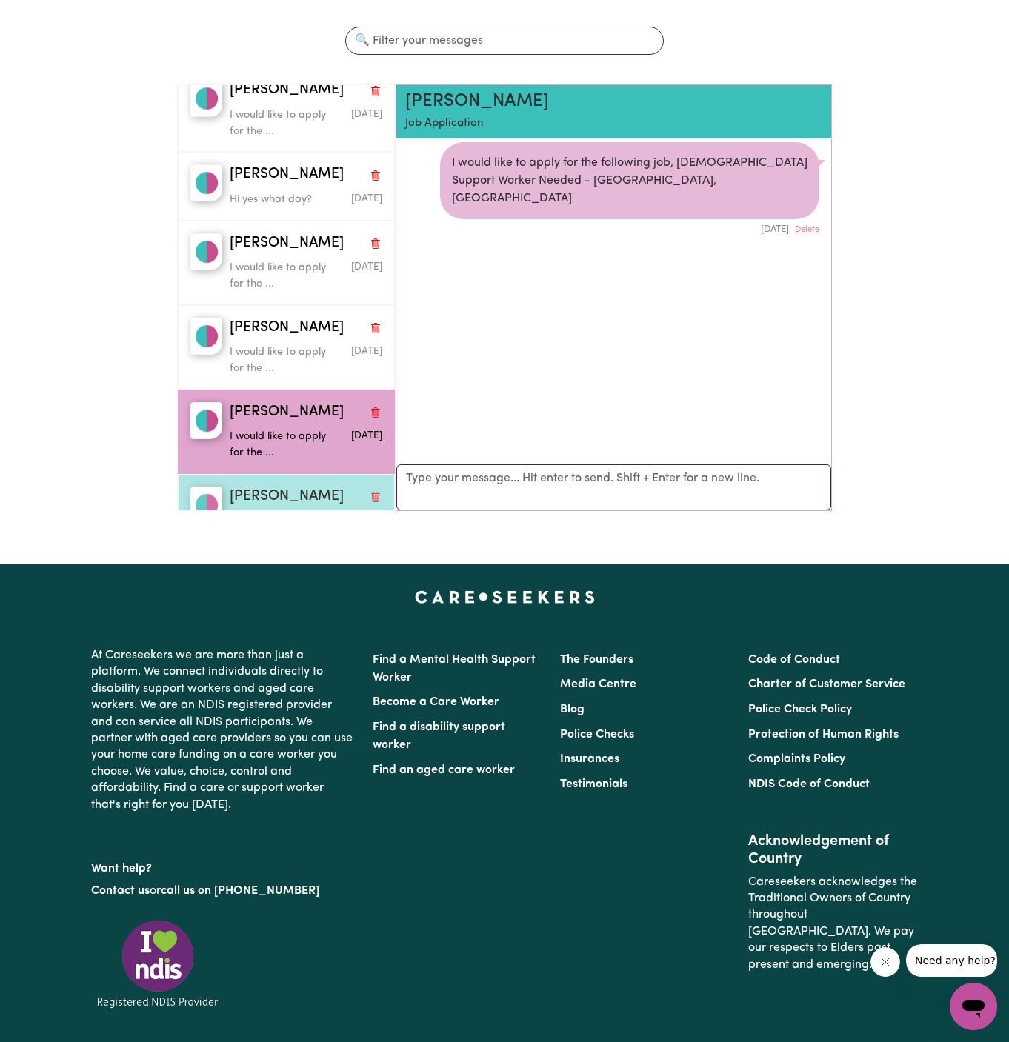
click at [312, 487] on div "[PERSON_NAME]" at bounding box center [306, 497] width 153 height 21
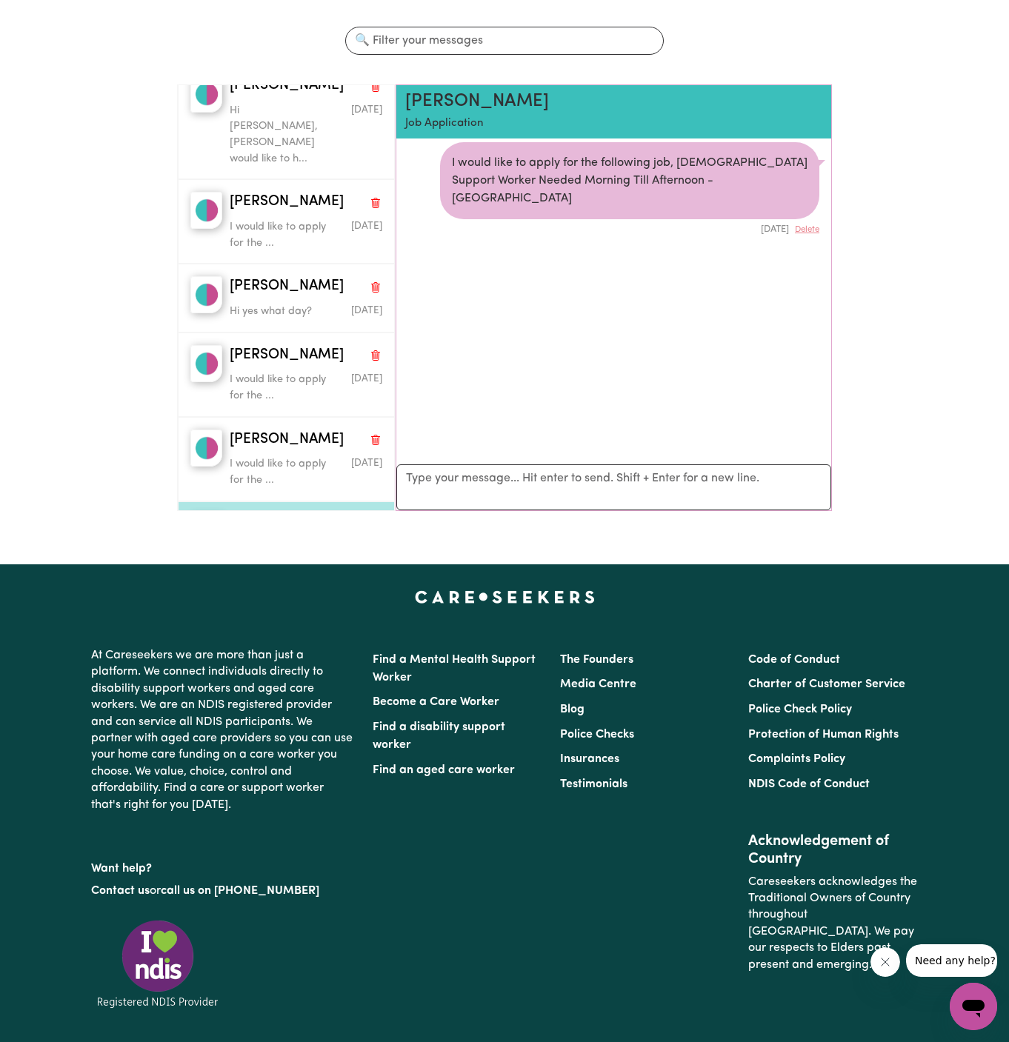
scroll to position [1100, 0]
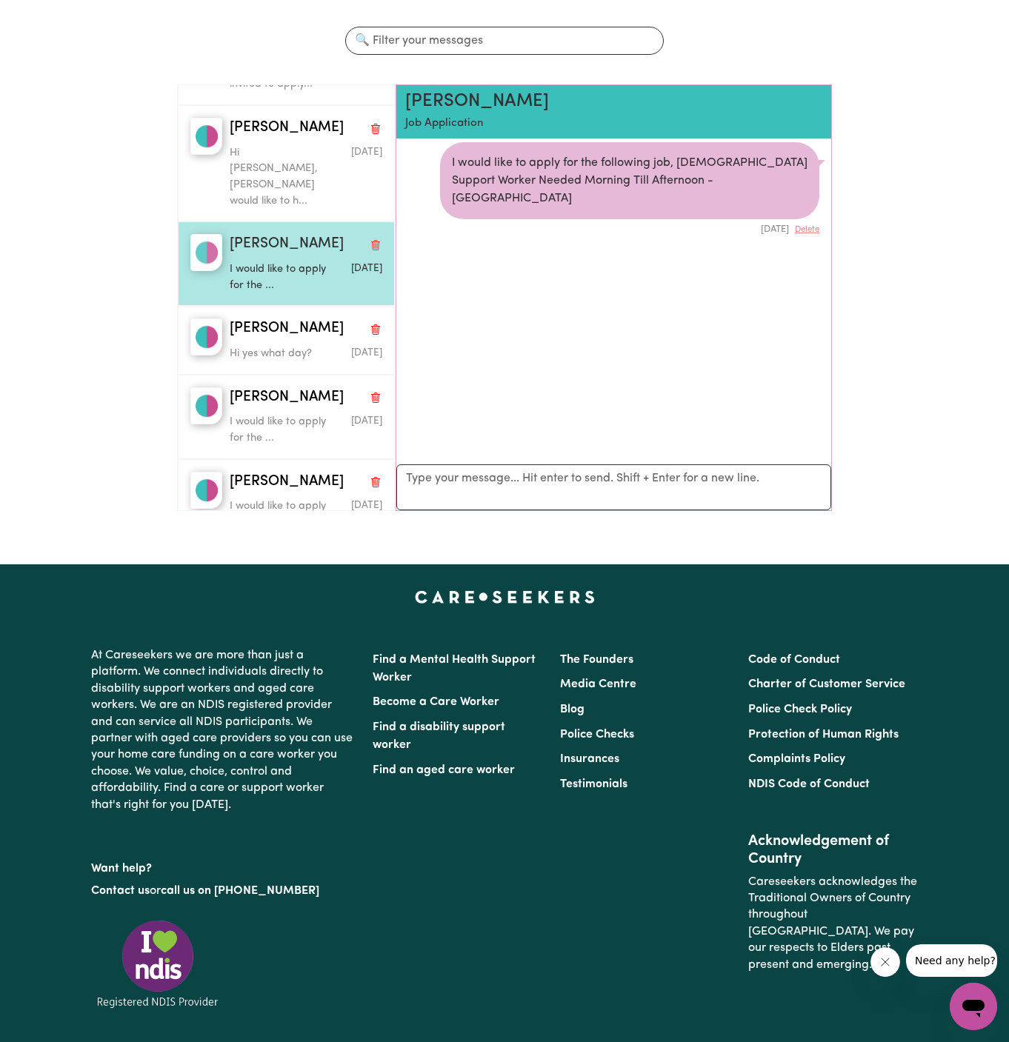
click at [288, 233] on div "[PERSON_NAME] would like to apply for the ... [DATE]" at bounding box center [286, 264] width 217 height 84
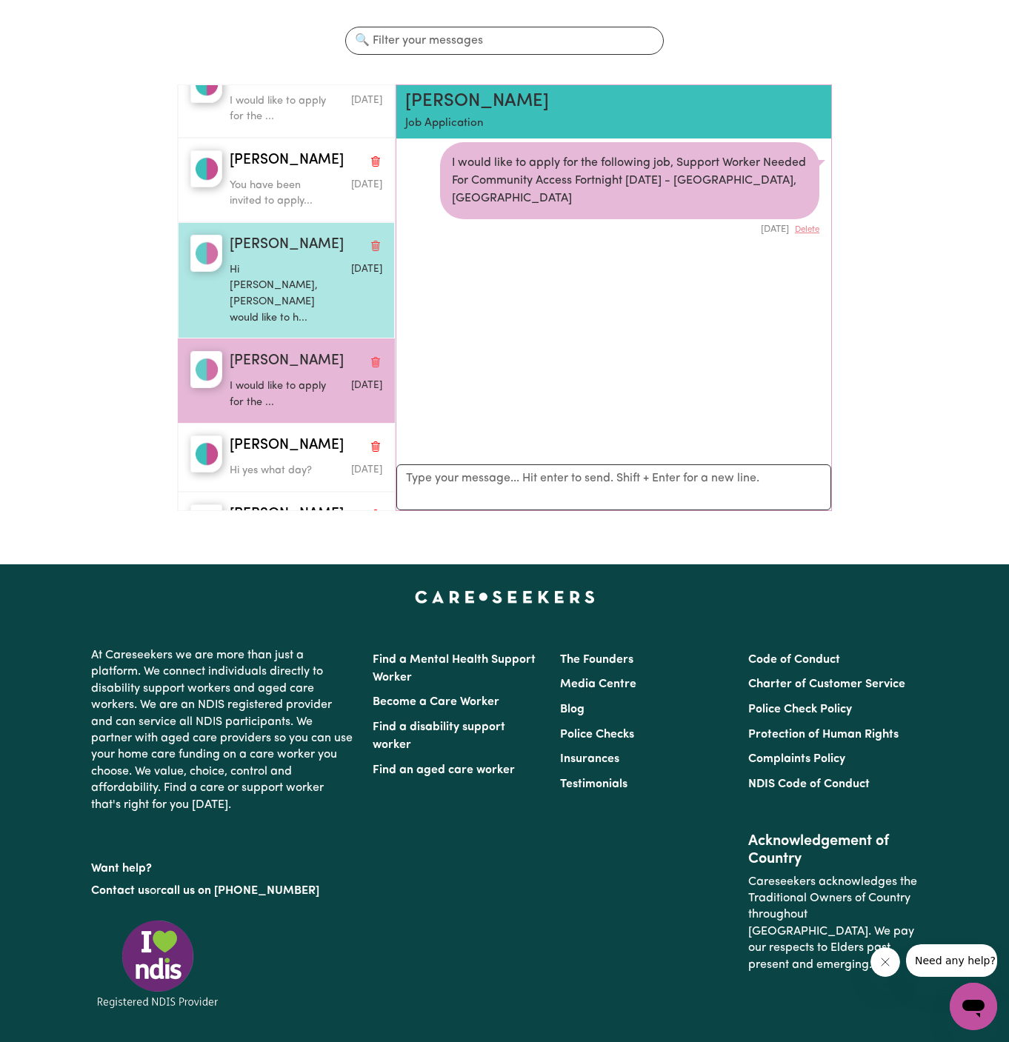
scroll to position [933, 0]
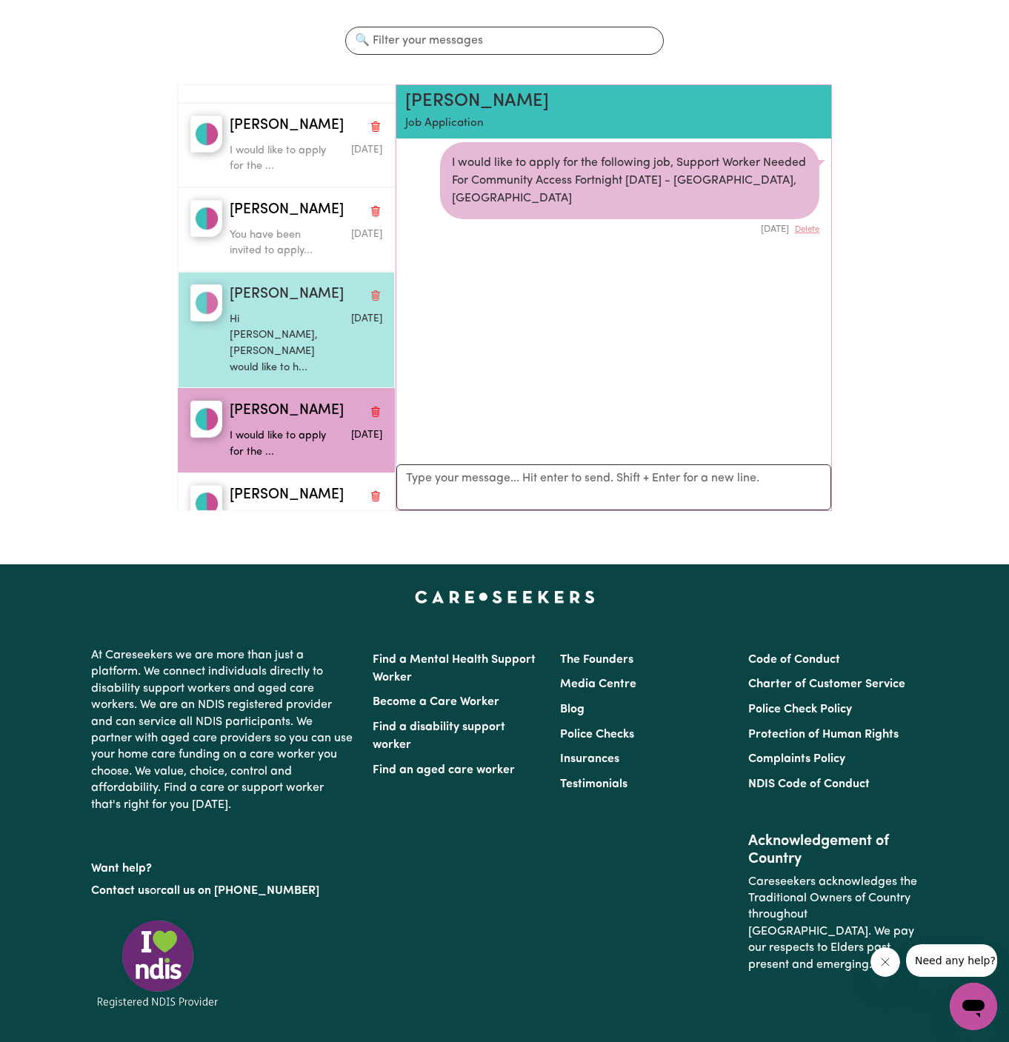
click at [307, 312] on p "Hi [PERSON_NAME], [PERSON_NAME] would like to h..." at bounding box center [281, 344] width 102 height 64
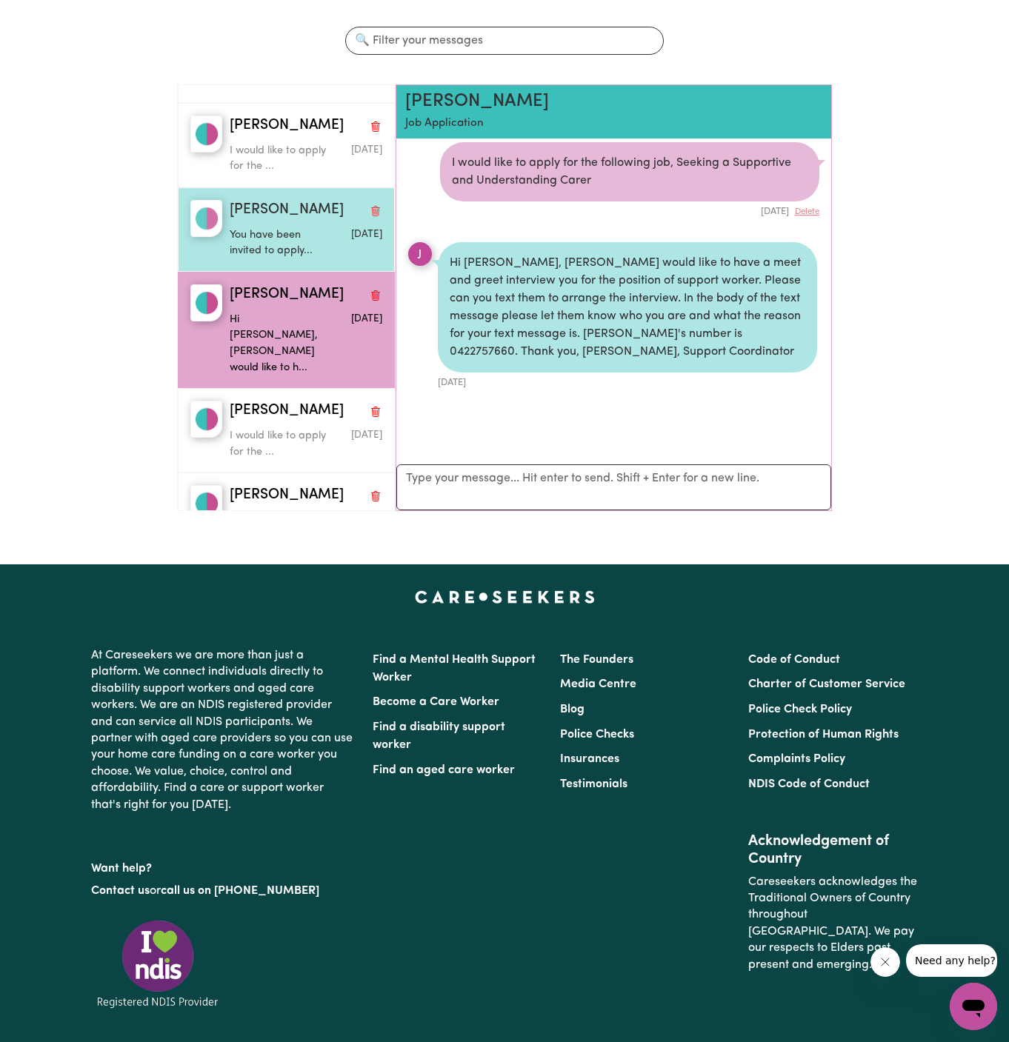
click at [289, 228] on p "You have been invited to apply..." at bounding box center [281, 243] width 102 height 32
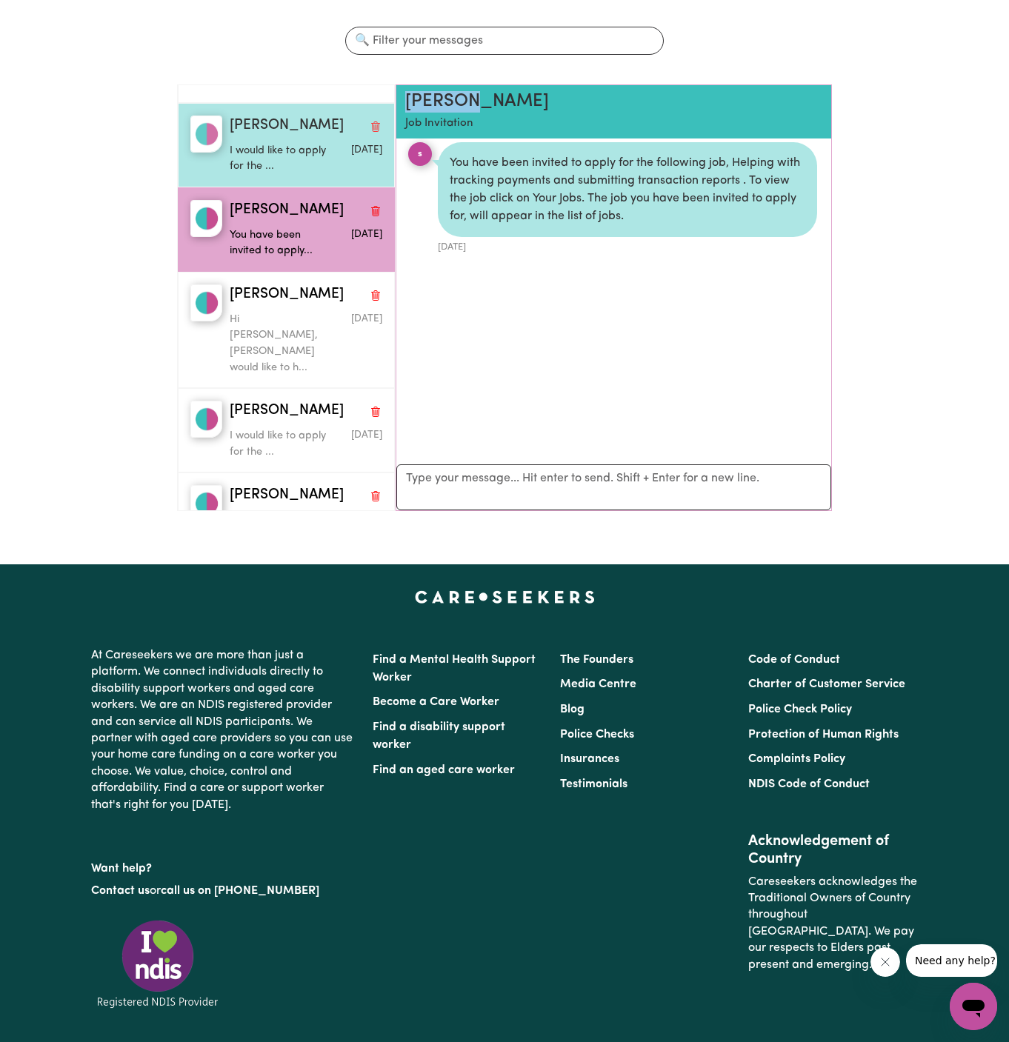
drag, startPoint x: 462, startPoint y: 102, endPoint x: 393, endPoint y: 102, distance: 69.6
click at [393, 102] on div "[PERSON_NAME] C I would like to apply for the ... [DATE] Manha I I would like t…" at bounding box center [504, 303] width 655 height 439
copy h2 "[PERSON_NAME]"
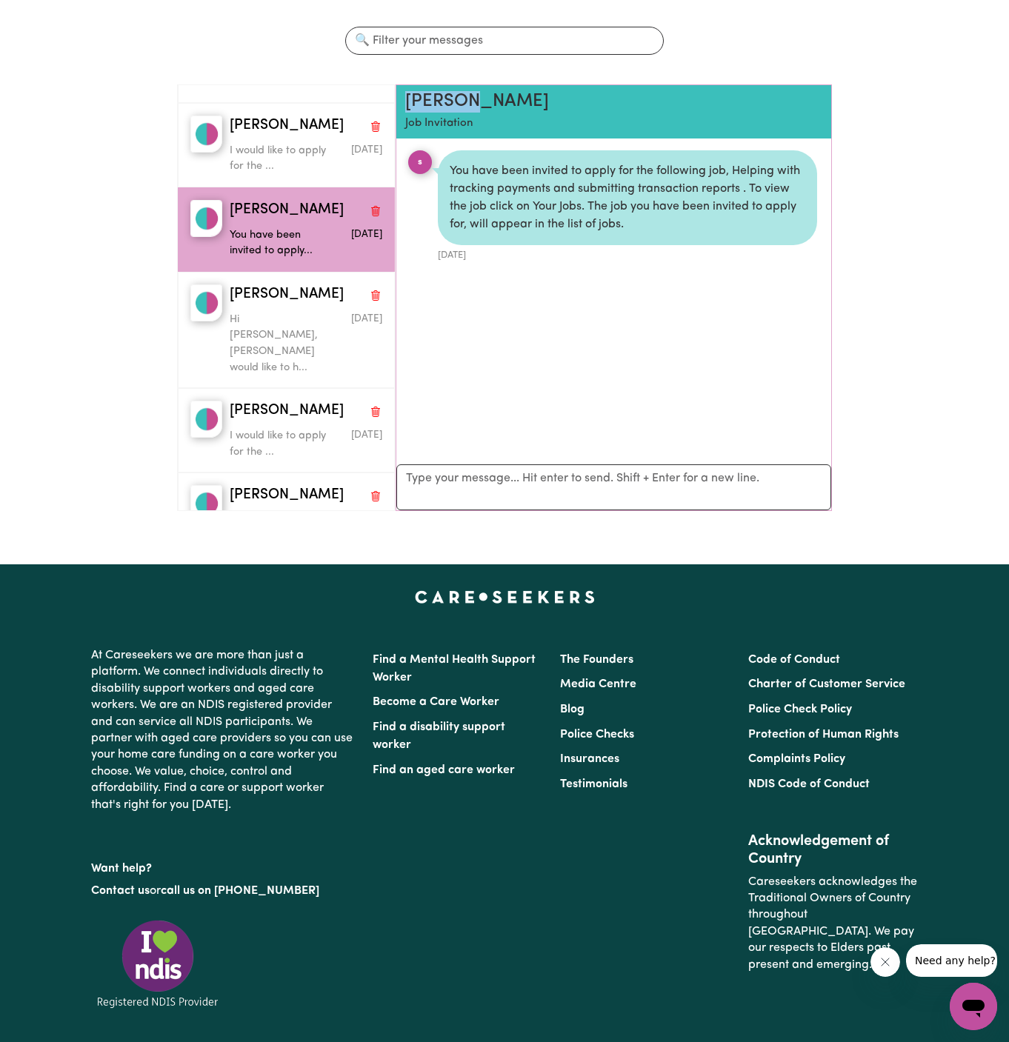
scroll to position [0, 0]
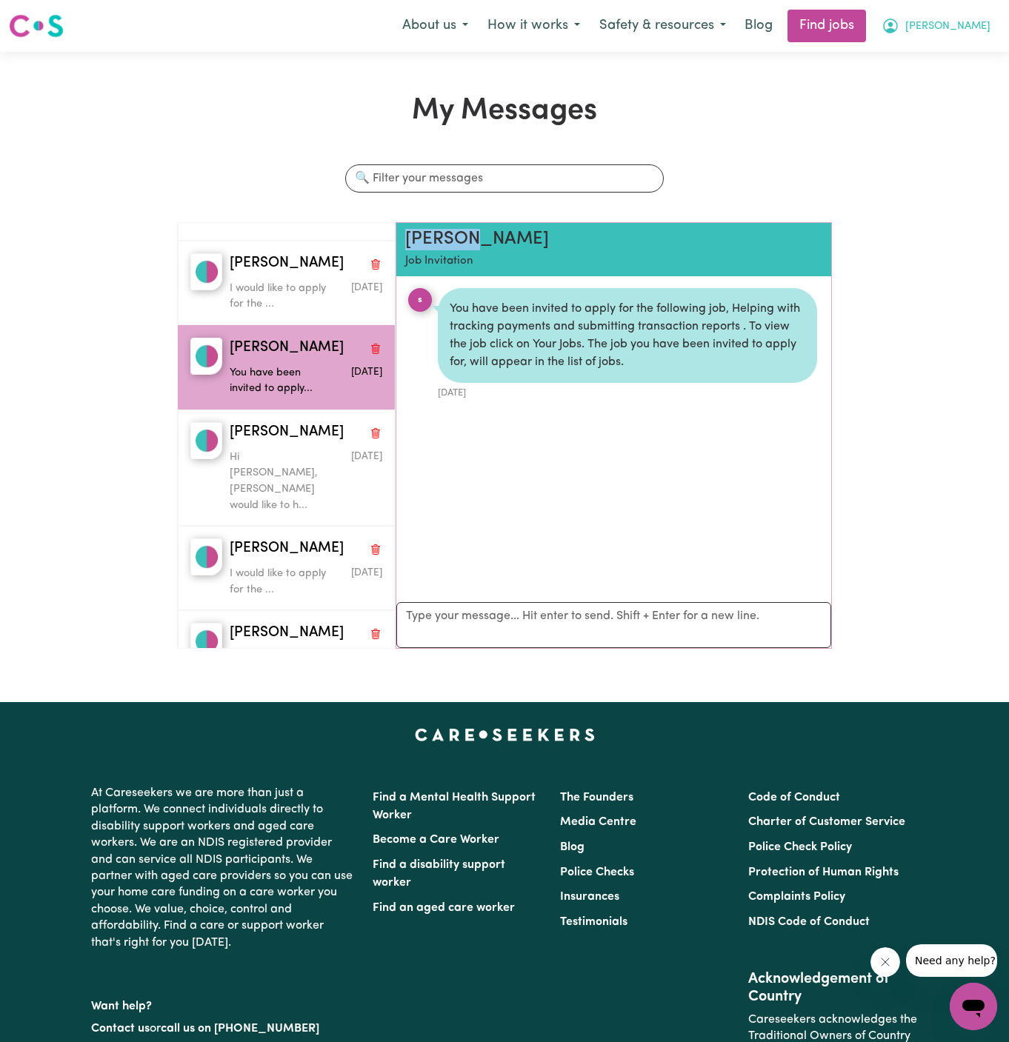
click at [984, 25] on span "[PERSON_NAME]" at bounding box center [947, 27] width 85 height 16
click at [971, 115] on link "Logout" at bounding box center [940, 113] width 117 height 28
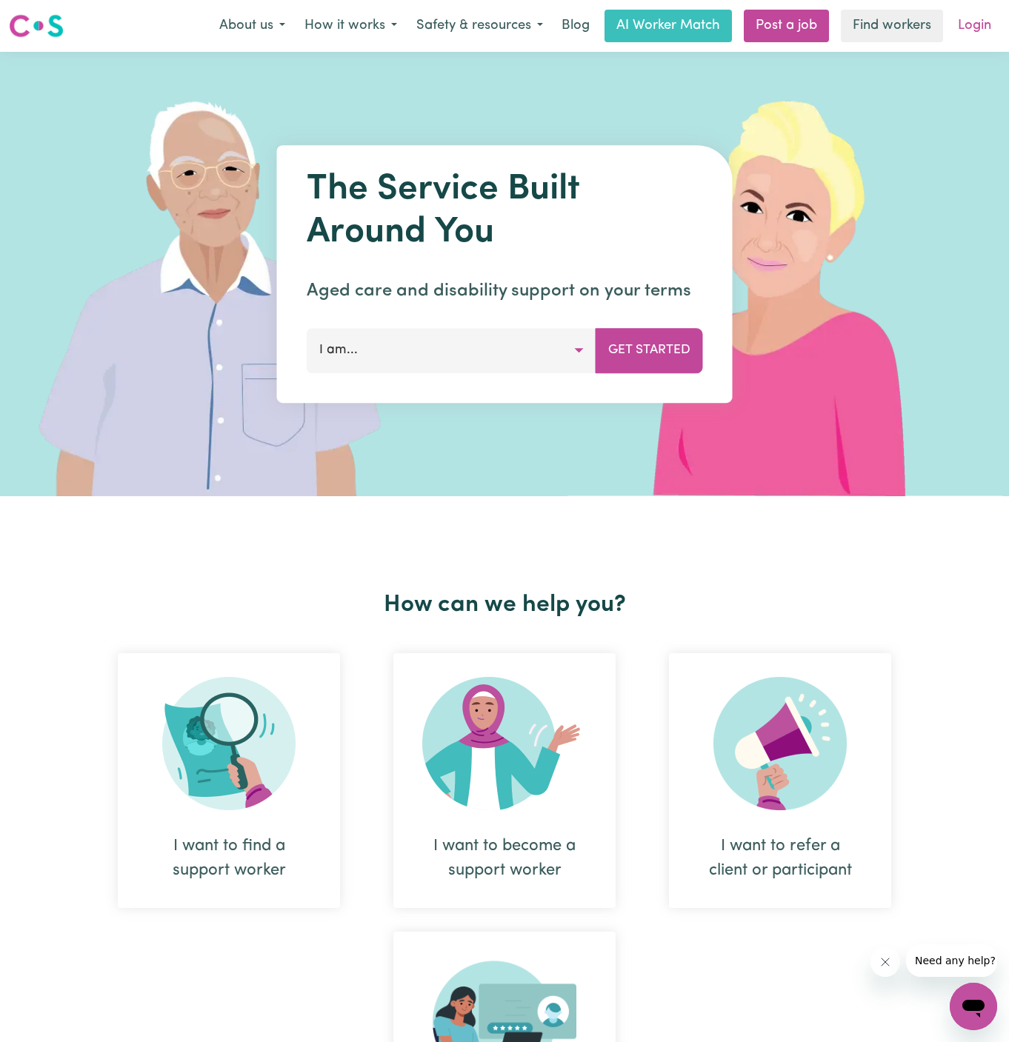
click at [980, 16] on link "Login" at bounding box center [974, 26] width 51 height 33
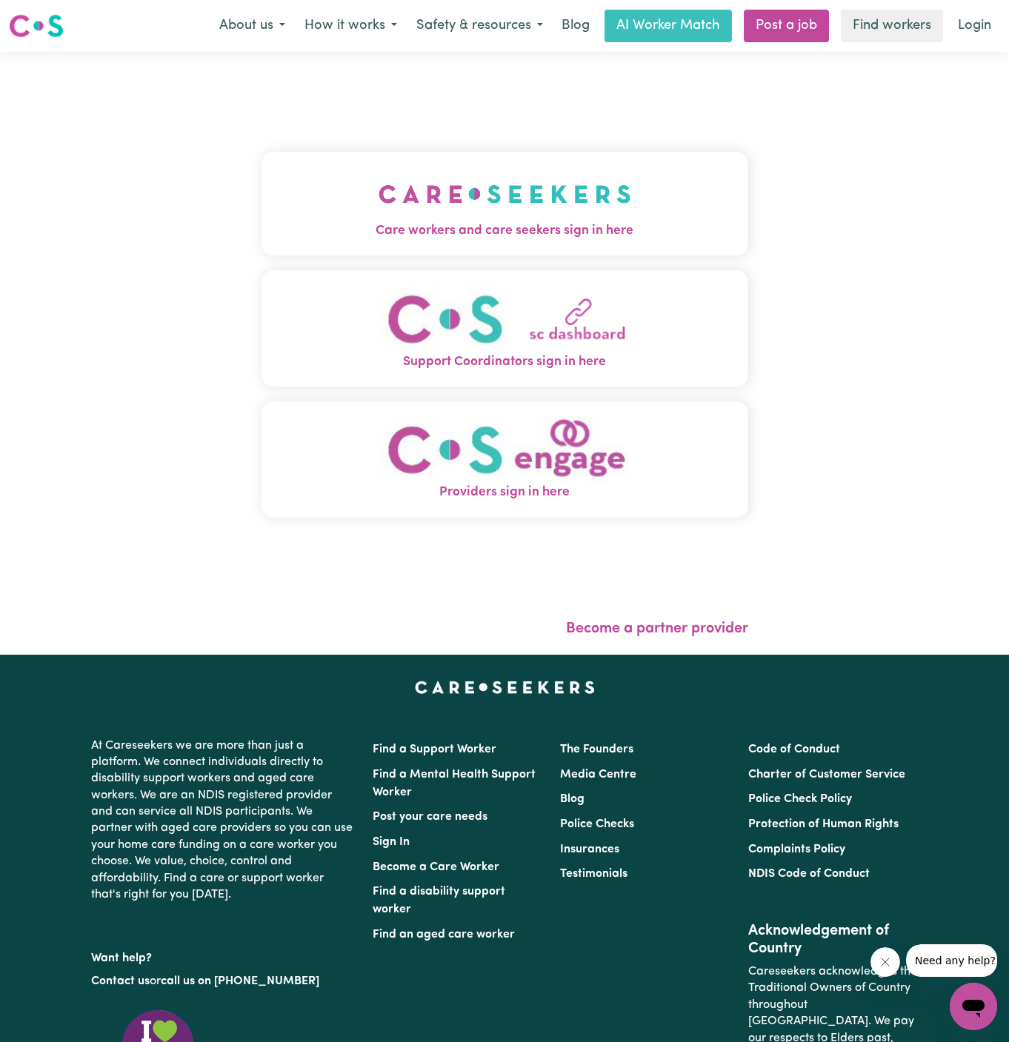
click at [548, 234] on span "Care workers and care seekers sign in here" at bounding box center [505, 231] width 487 height 19
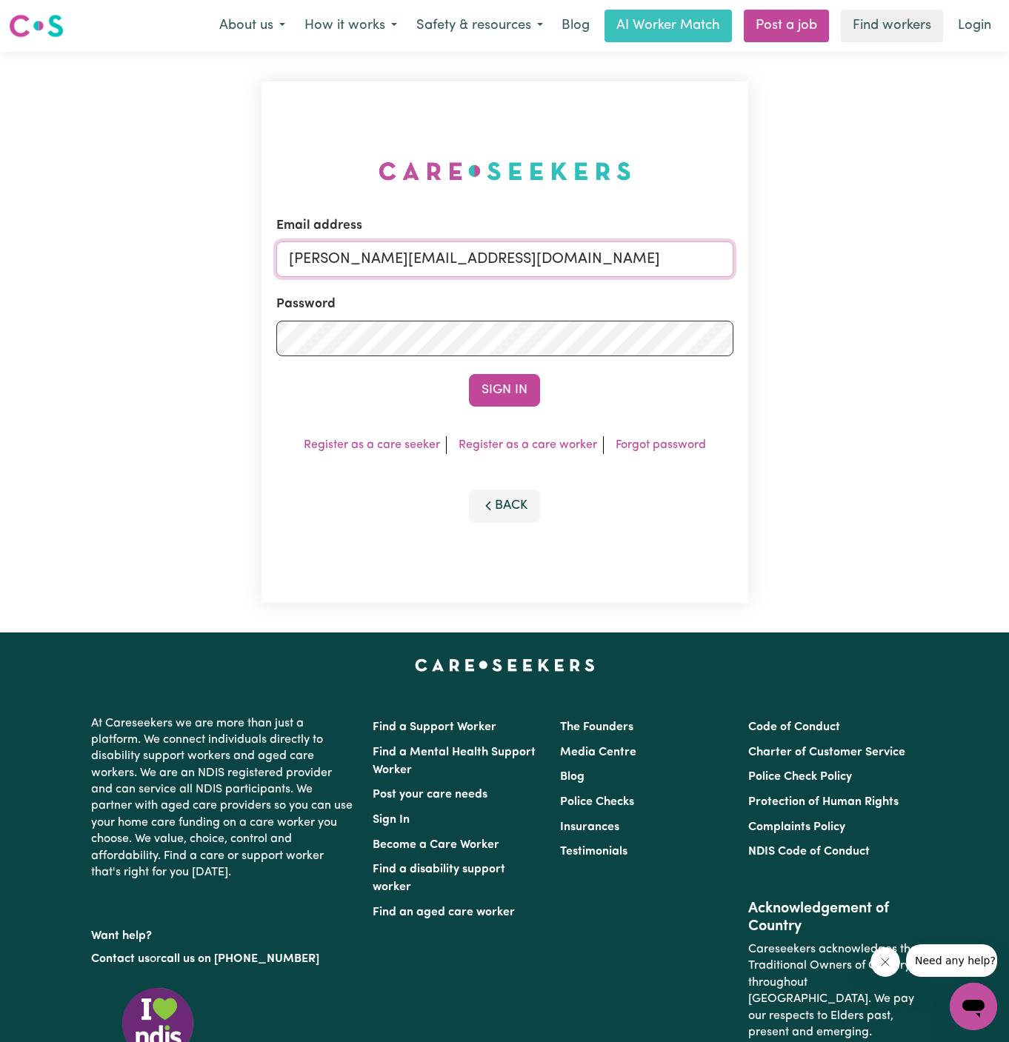
click at [545, 264] on input "[PERSON_NAME][EMAIL_ADDRESS][DOMAIN_NAME]" at bounding box center [504, 260] width 457 height 36
drag, startPoint x: 362, startPoint y: 260, endPoint x: 724, endPoint y: 297, distance: 363.5
click at [724, 297] on form "Email address [EMAIL_ADDRESS][DOMAIN_NAME] Password Sign In" at bounding box center [504, 311] width 457 height 190
click at [469, 374] on button "Sign In" at bounding box center [504, 390] width 71 height 33
type input "[EMAIL_ADDRESS][DOMAIN_NAME]'"
